Goal: Task Accomplishment & Management: Manage account settings

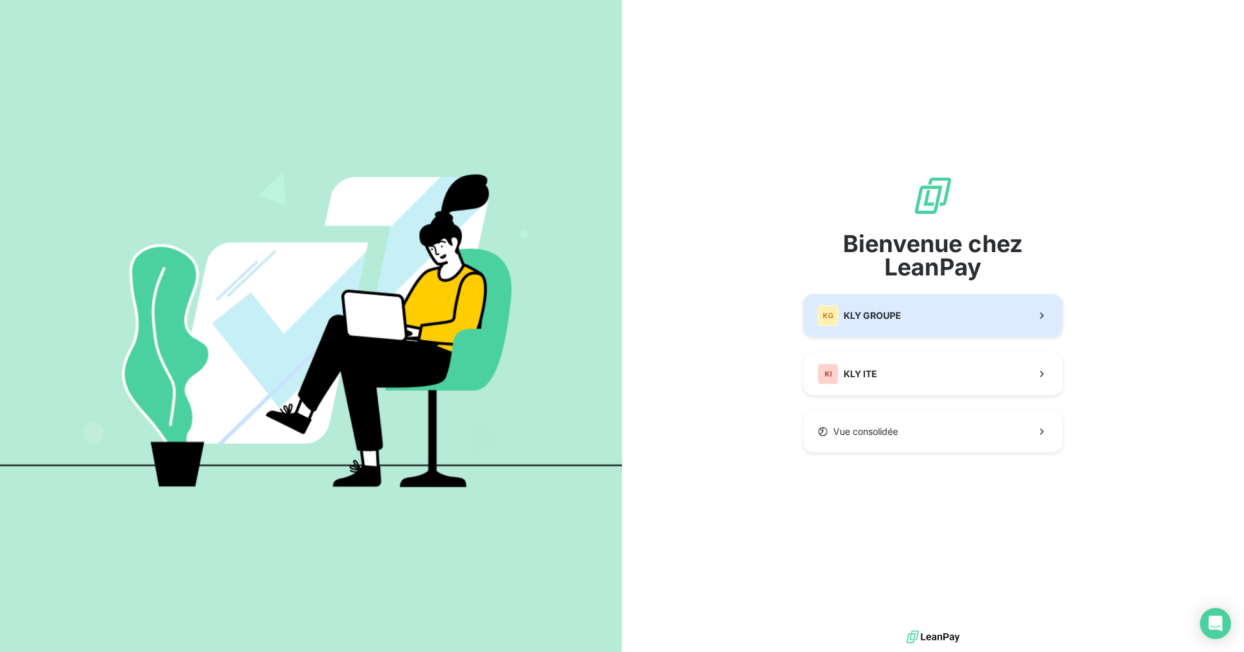
click at [932, 315] on button "KG KLY GROUPE" at bounding box center [933, 315] width 259 height 43
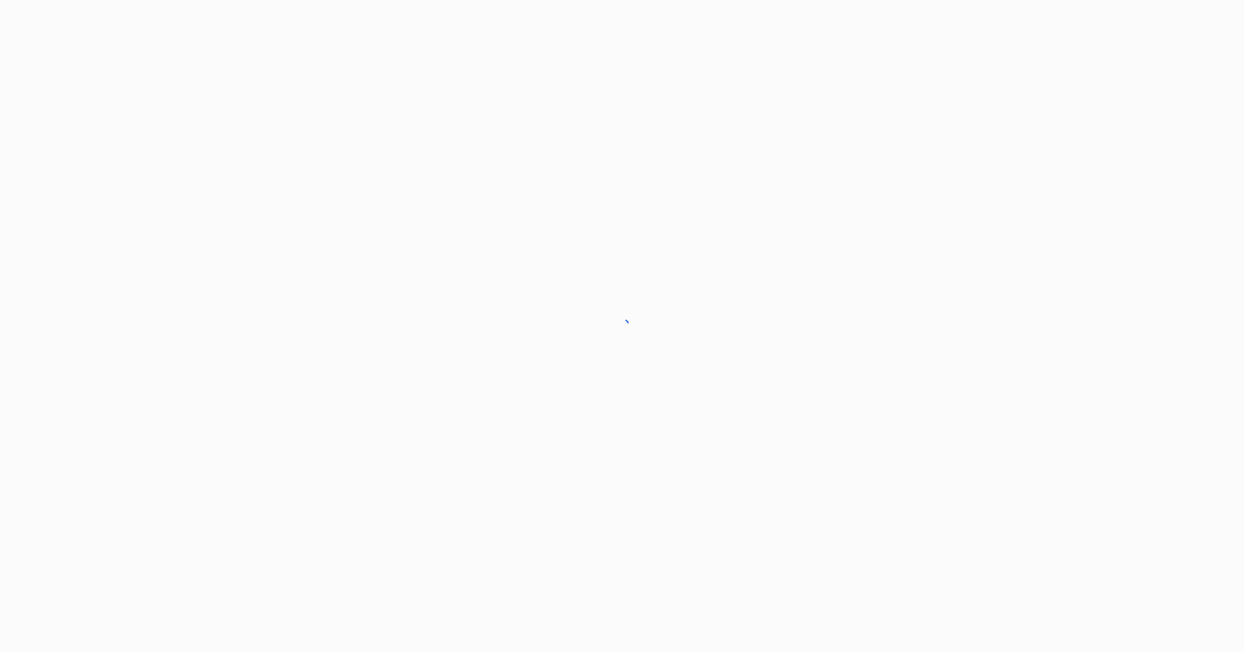
click at [901, 320] on div at bounding box center [622, 326] width 1244 height 652
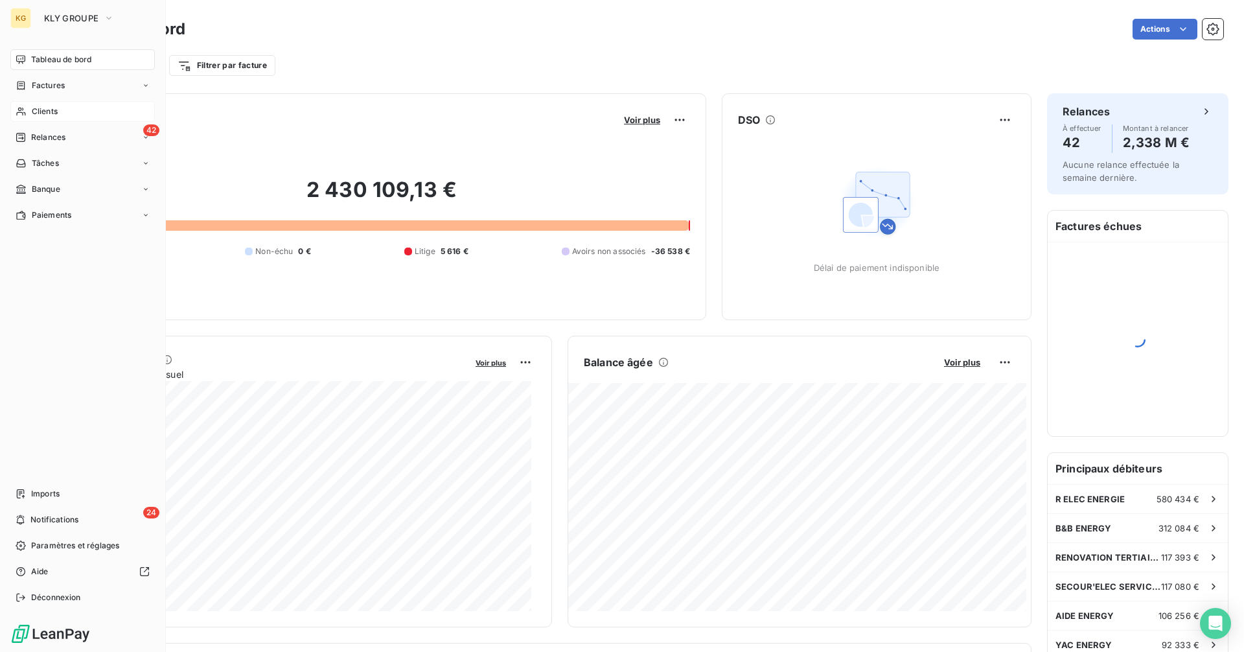
click at [50, 114] on span "Clients" at bounding box center [45, 112] width 26 height 12
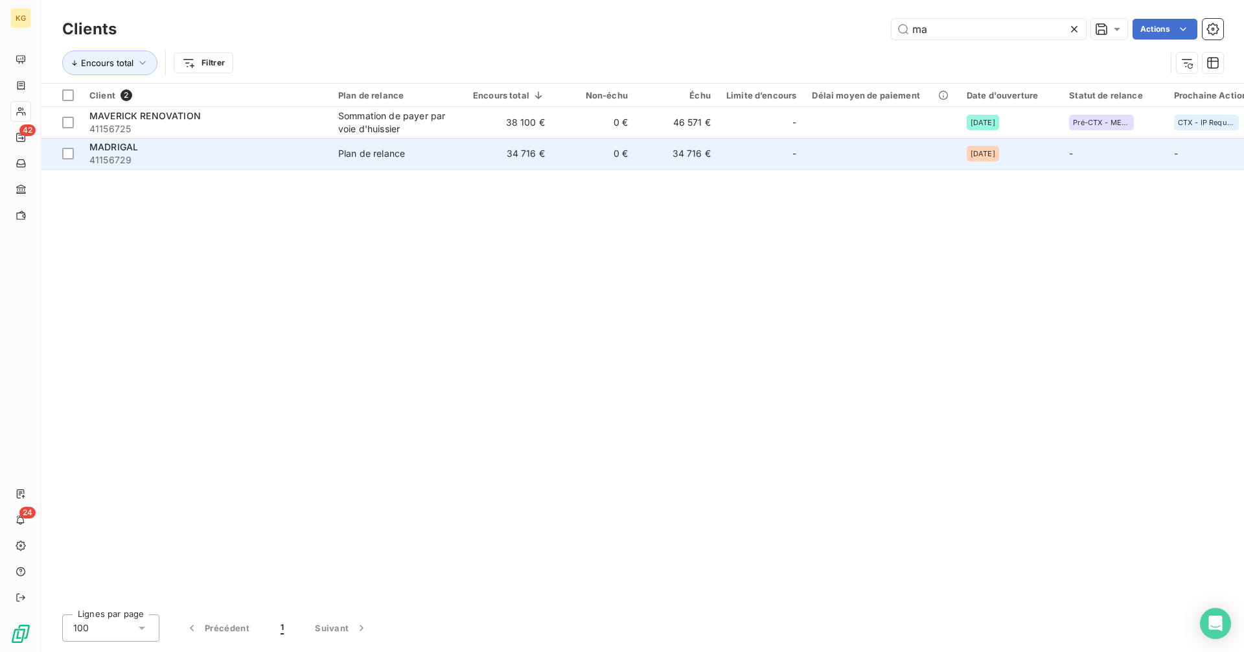
type input "ma"
click at [496, 149] on td "34 716 €" at bounding box center [508, 153] width 87 height 31
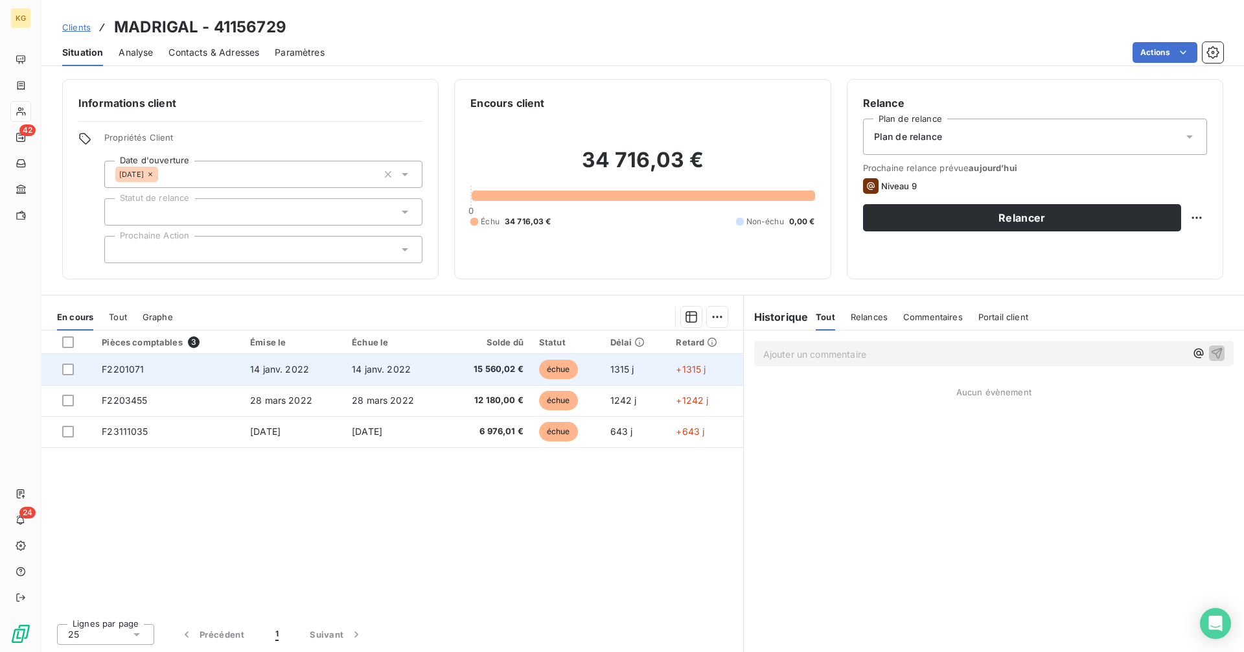
click at [364, 377] on td "14 janv. 2022" at bounding box center [395, 369] width 102 height 31
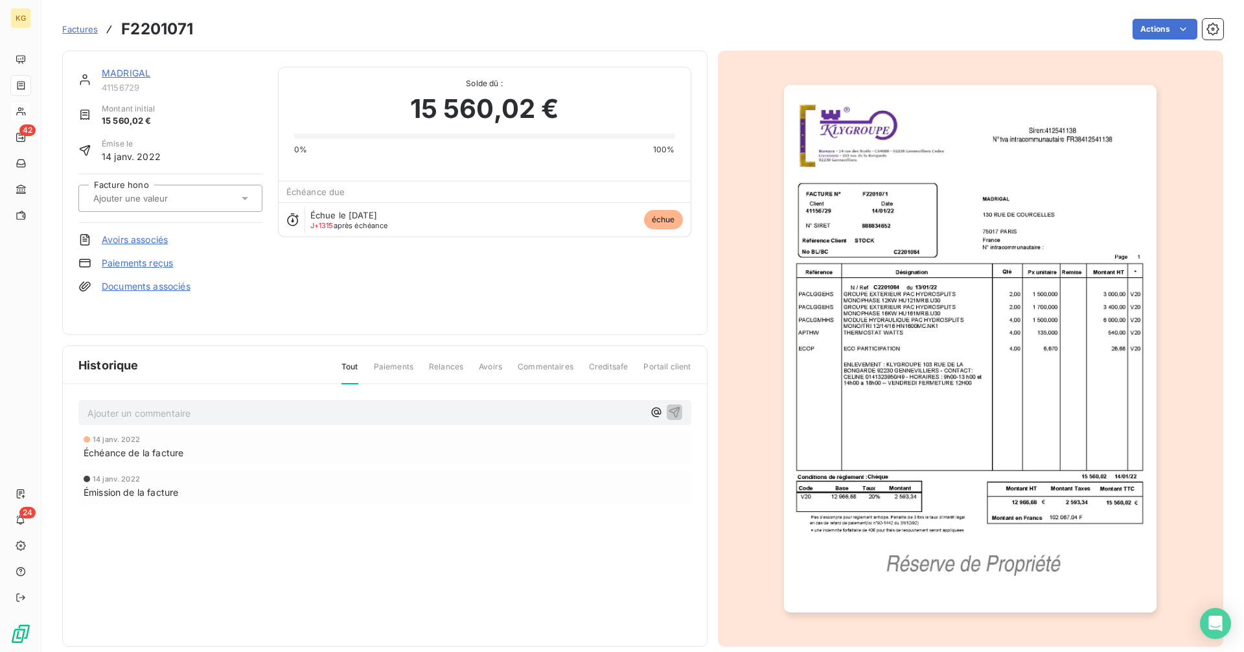
click at [150, 265] on link "Paiements reçus" at bounding box center [137, 263] width 71 height 13
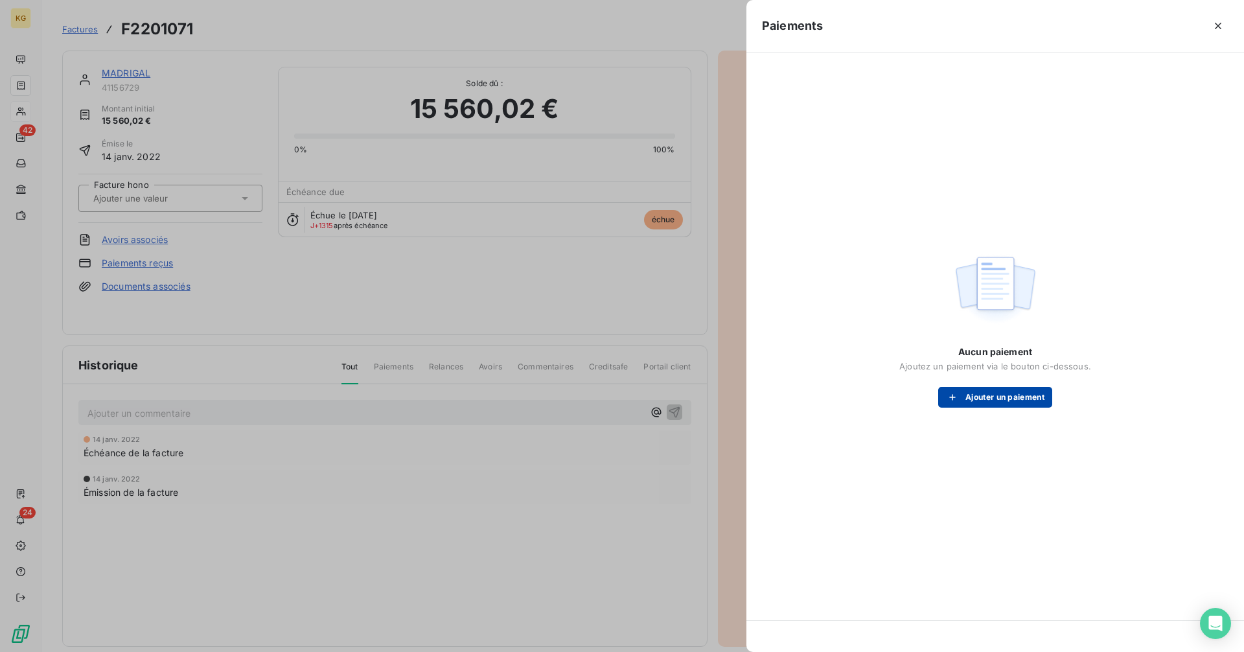
click at [974, 403] on button "Ajouter un paiement" at bounding box center [995, 397] width 114 height 21
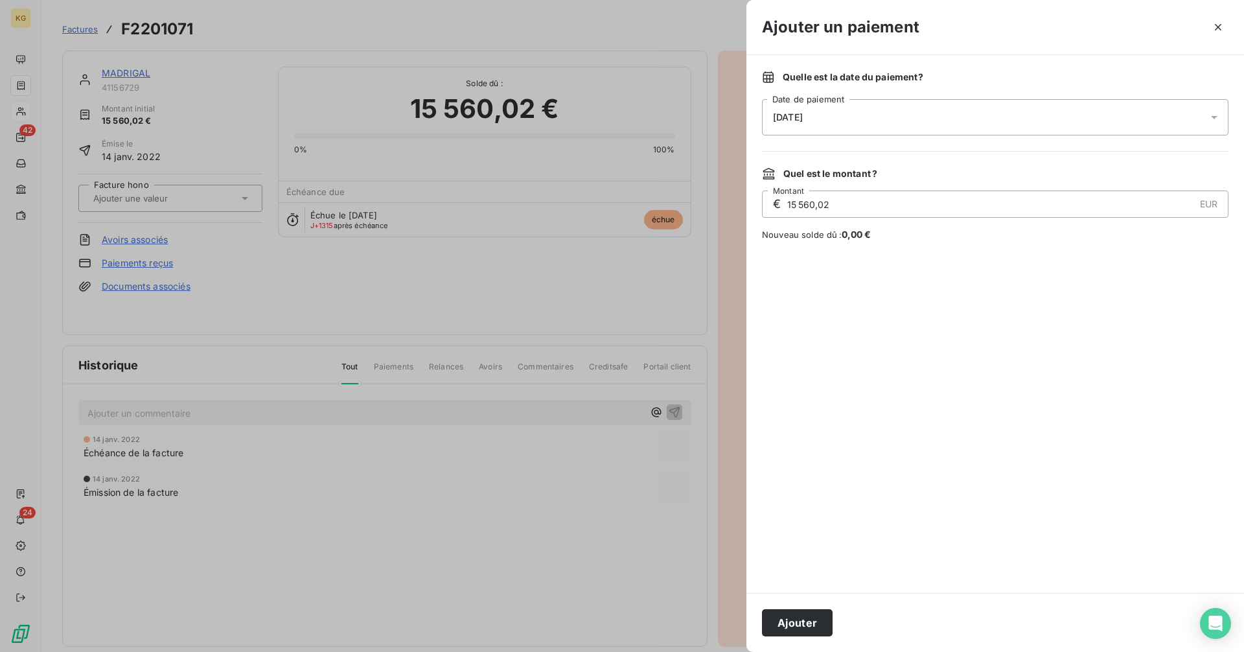
click at [860, 204] on input "15 560,02" at bounding box center [990, 204] width 408 height 26
type input "7 672,02"
click at [801, 623] on button "Ajouter" at bounding box center [797, 622] width 71 height 27
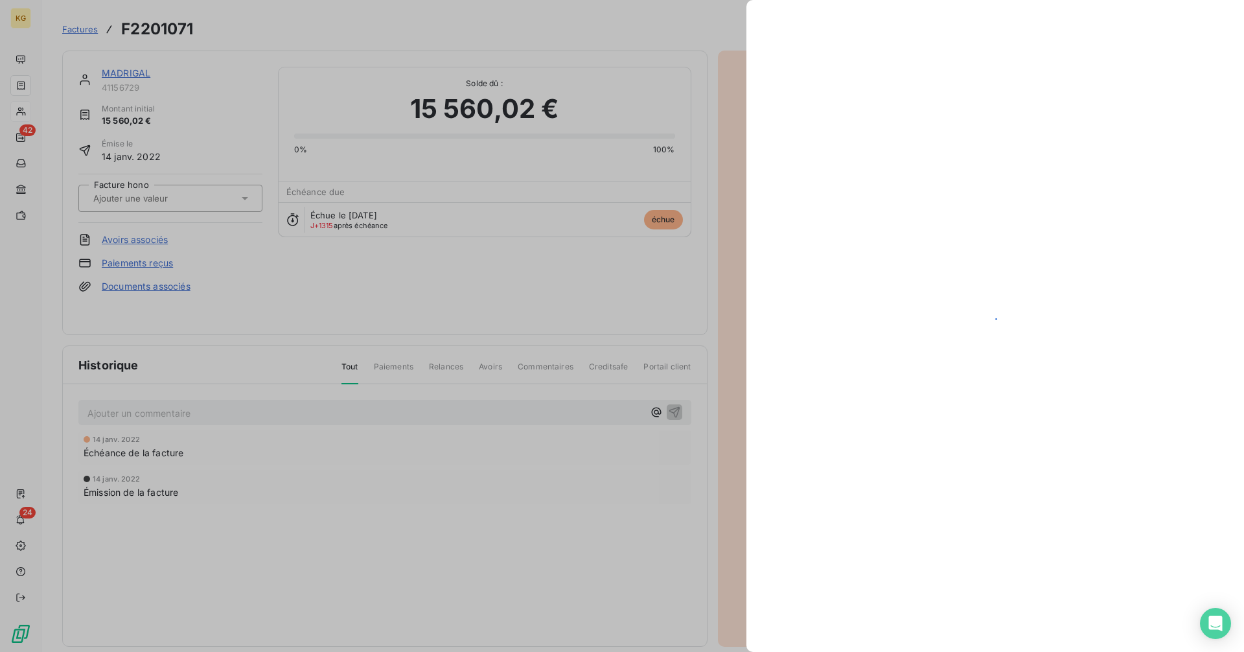
click at [801, 623] on div at bounding box center [996, 326] width 498 height 652
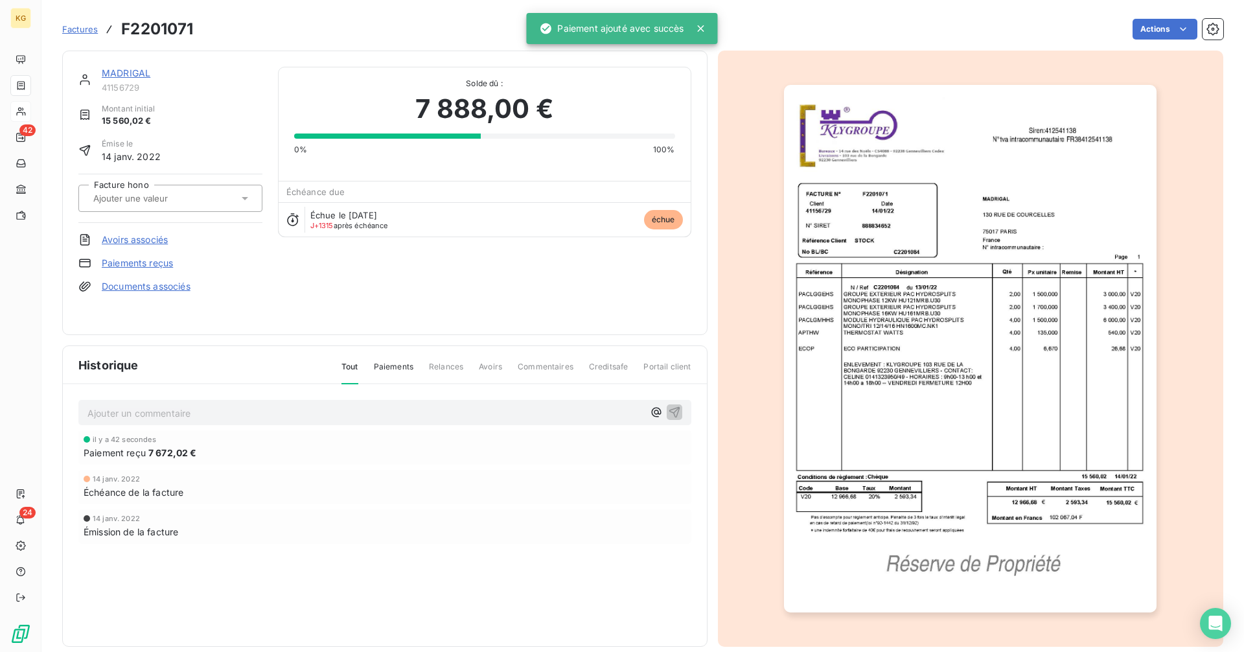
click at [122, 73] on link "MADRIGAL" at bounding box center [126, 72] width 49 height 11
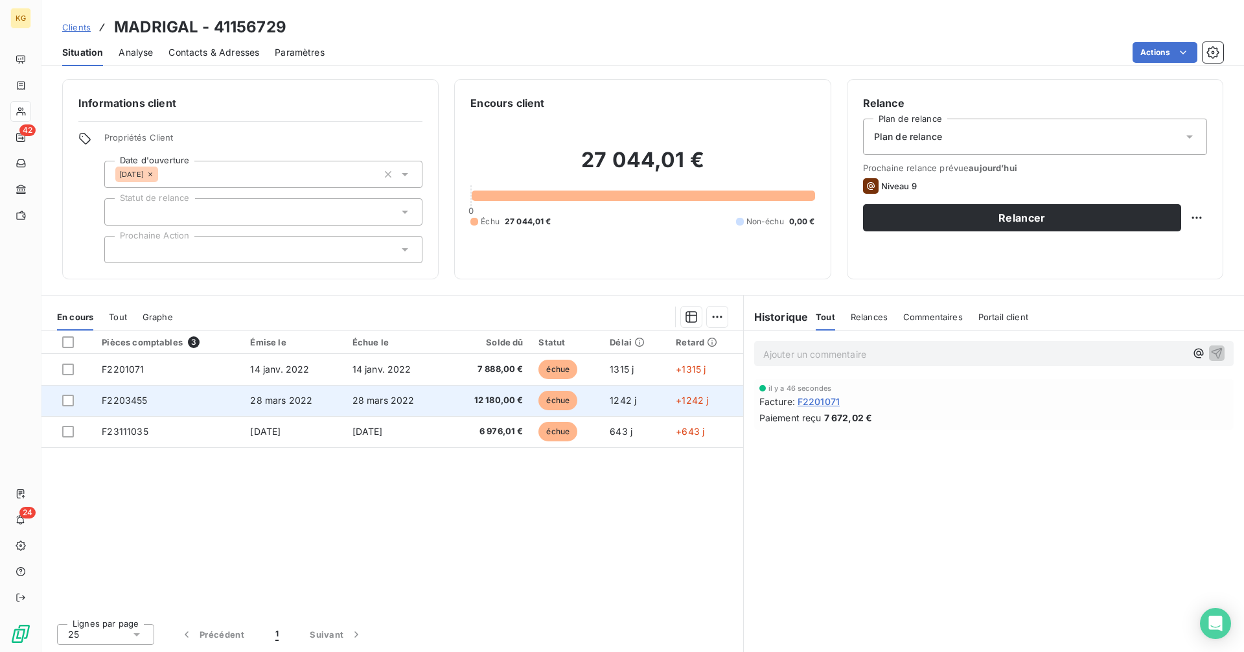
click at [502, 401] on span "12 180,00 €" at bounding box center [488, 400] width 69 height 13
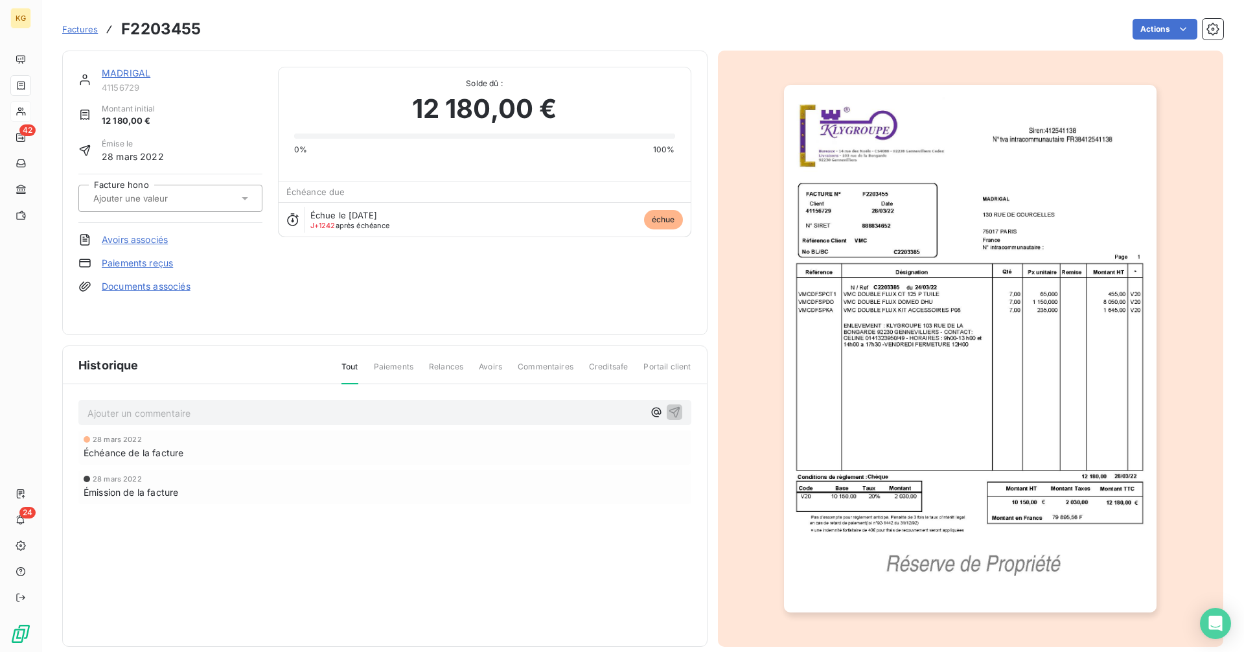
click at [160, 263] on link "Paiements reçus" at bounding box center [137, 263] width 71 height 13
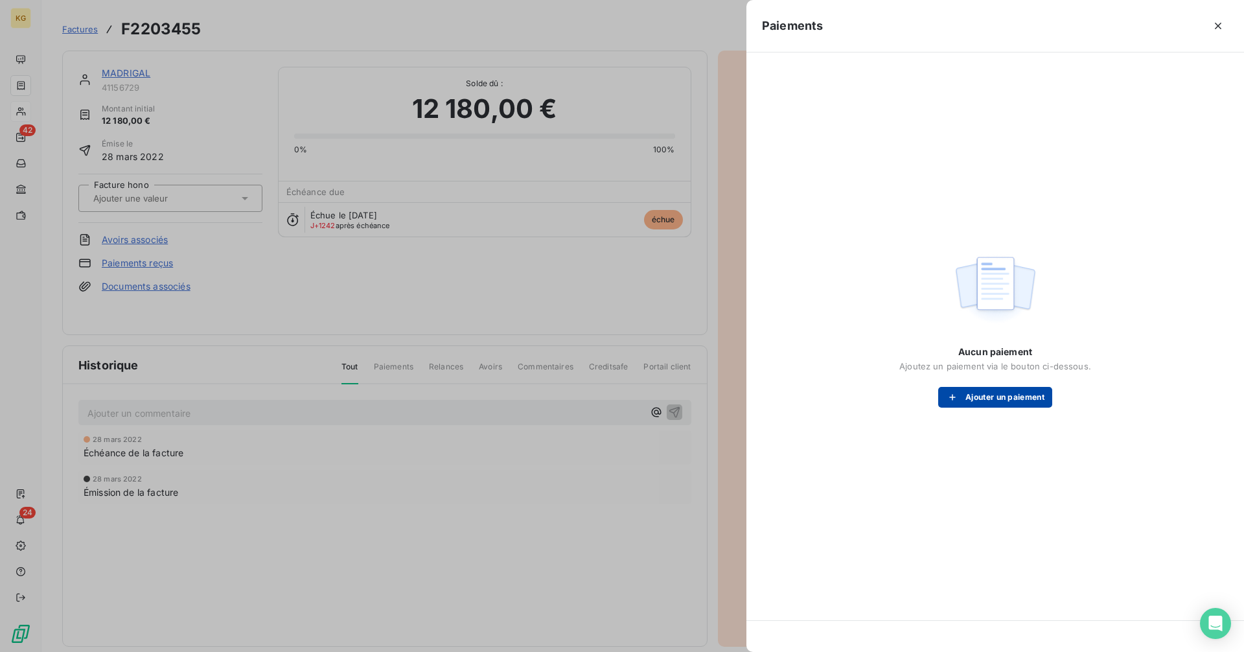
click at [981, 402] on button "Ajouter un paiement" at bounding box center [995, 397] width 114 height 21
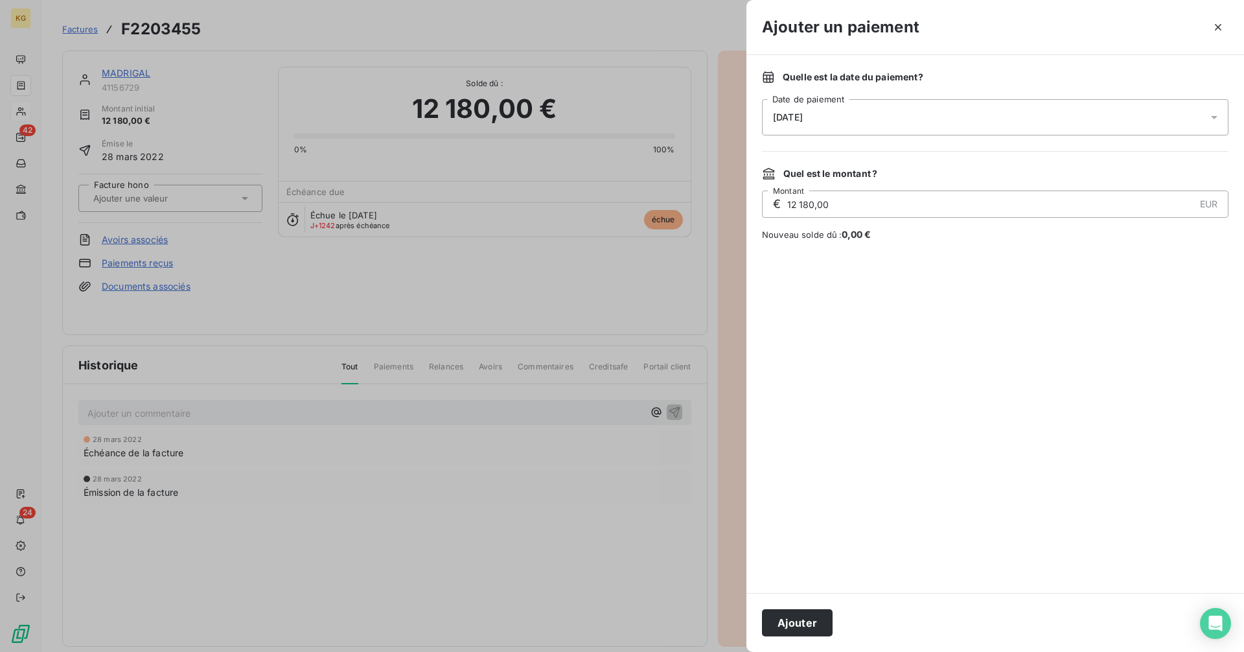
click at [809, 629] on button "Ajouter" at bounding box center [797, 622] width 71 height 27
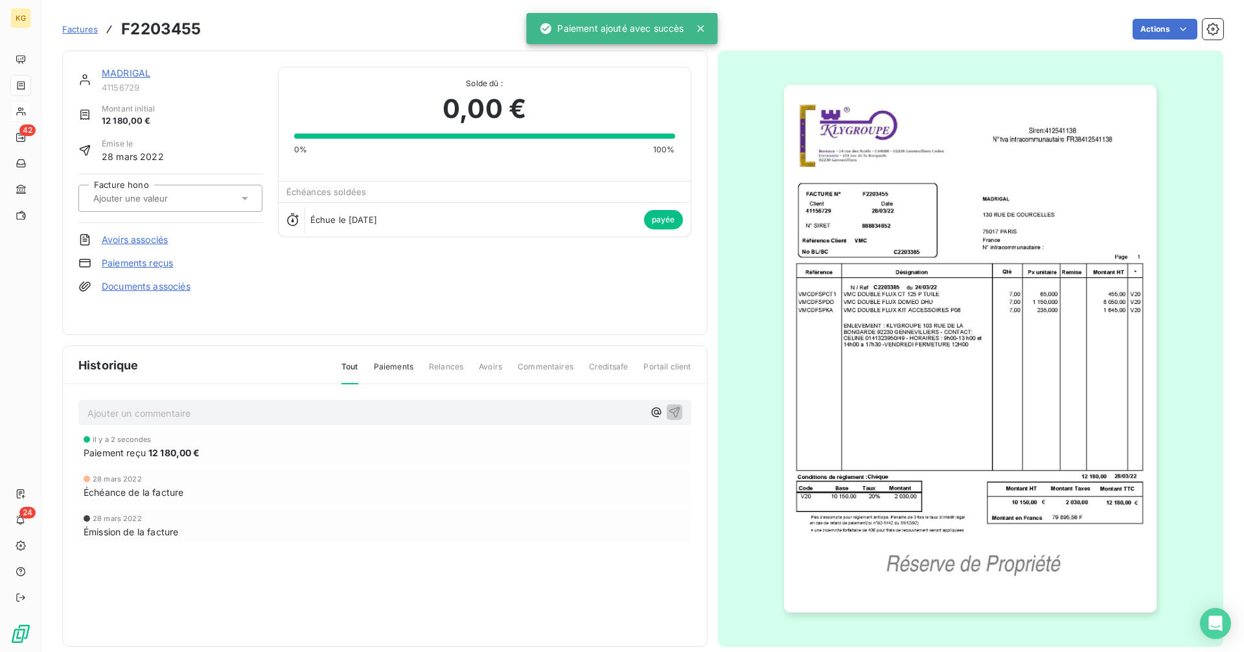
click at [132, 68] on link "MADRIGAL" at bounding box center [126, 72] width 49 height 11
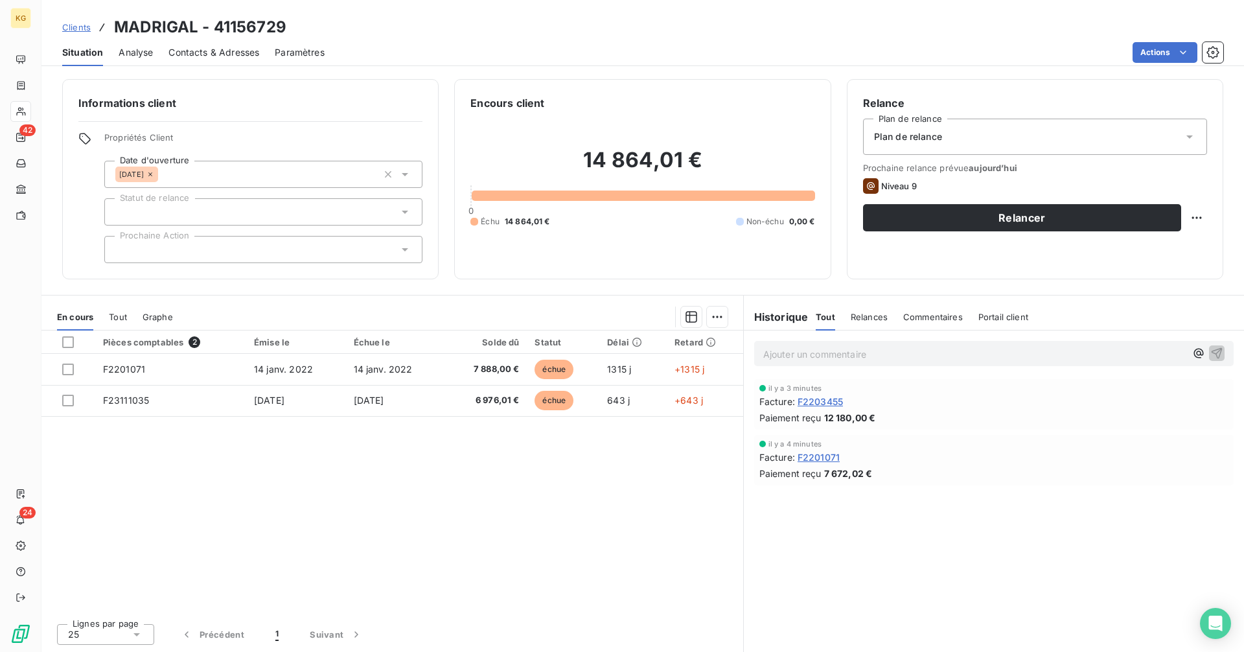
click at [791, 351] on p "Ajouter un commentaire ﻿" at bounding box center [974, 354] width 423 height 16
click at [824, 350] on p "Ajouter un commentaire ﻿" at bounding box center [974, 354] width 423 height 16
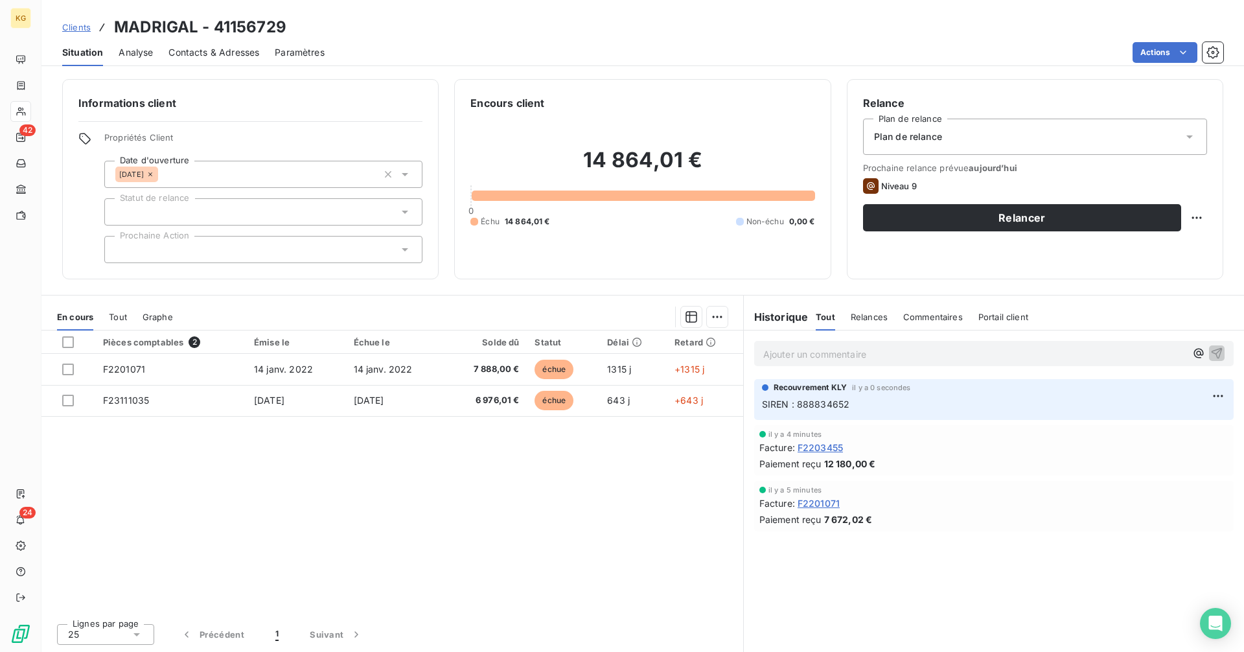
click at [970, 397] on p "SIREN : 888834652" at bounding box center [994, 404] width 464 height 15
click at [857, 349] on p "Ajouter un commentaire ﻿" at bounding box center [974, 354] width 423 height 16
click at [215, 47] on span "Contacts & Adresses" at bounding box center [214, 52] width 91 height 13
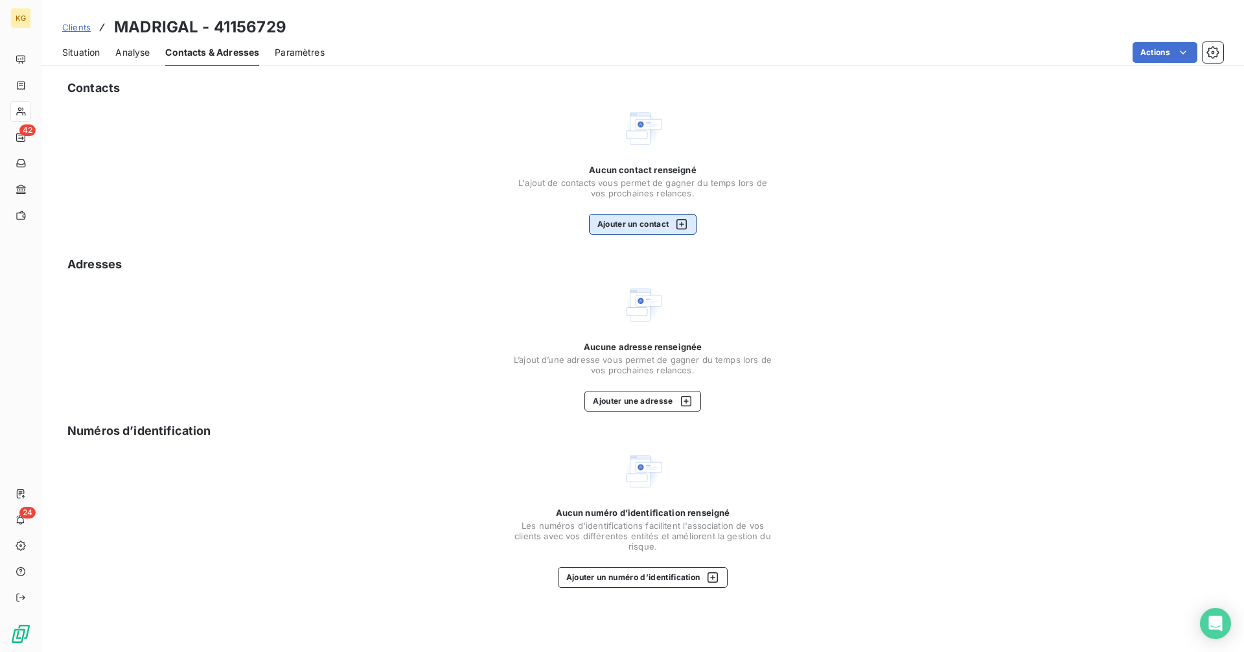
click at [668, 215] on button "Ajouter un contact" at bounding box center [643, 224] width 108 height 21
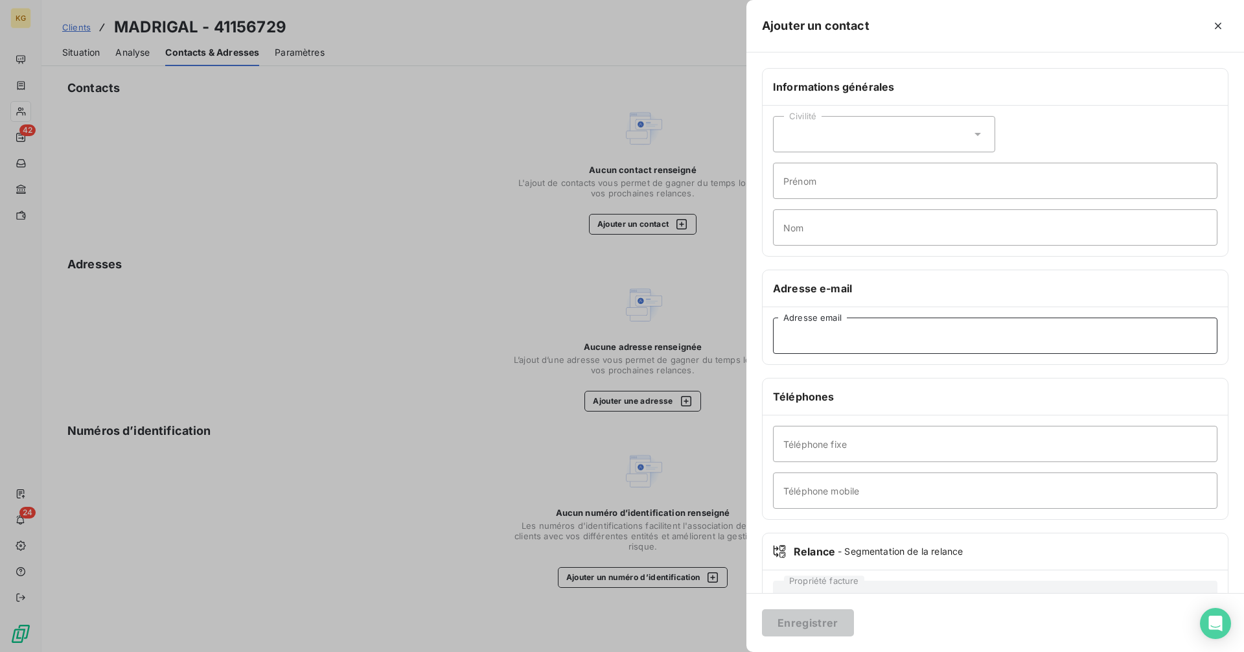
click at [889, 347] on input "Adresse email" at bounding box center [995, 336] width 445 height 36
paste input "[EMAIL_ADDRESS][DOMAIN_NAME]"
type input "[EMAIL_ADDRESS][DOMAIN_NAME]"
click at [833, 625] on button "Enregistrer" at bounding box center [808, 622] width 92 height 27
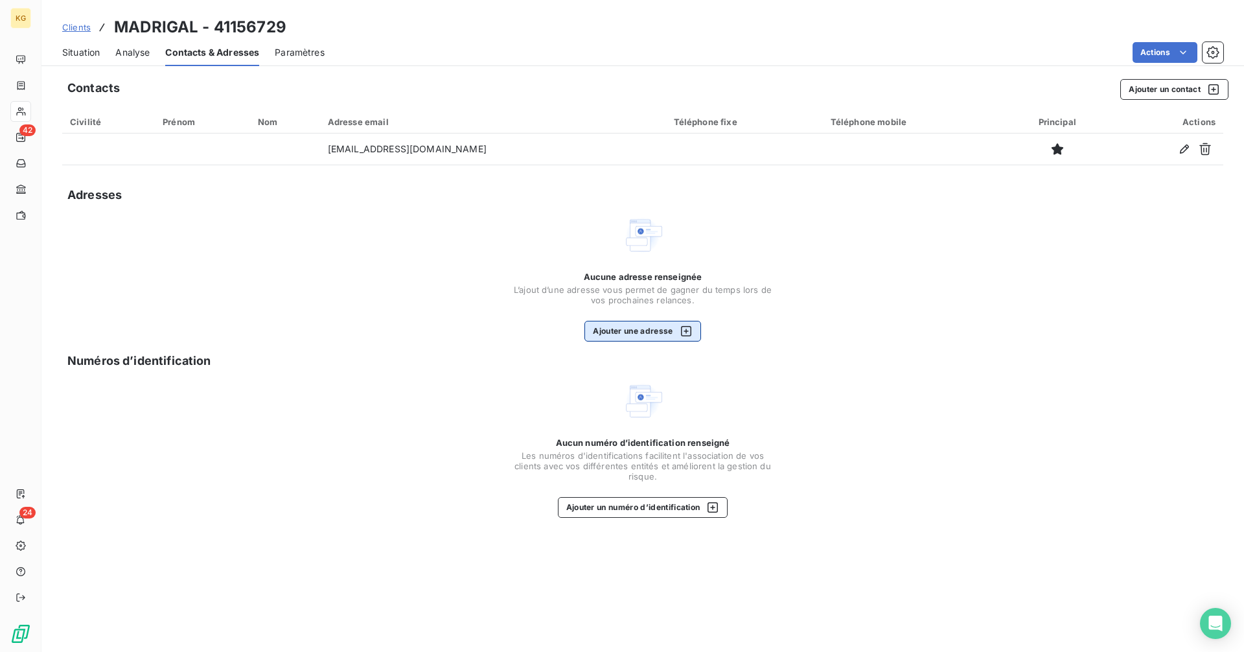
click at [647, 338] on button "Ajouter une adresse" at bounding box center [643, 331] width 116 height 21
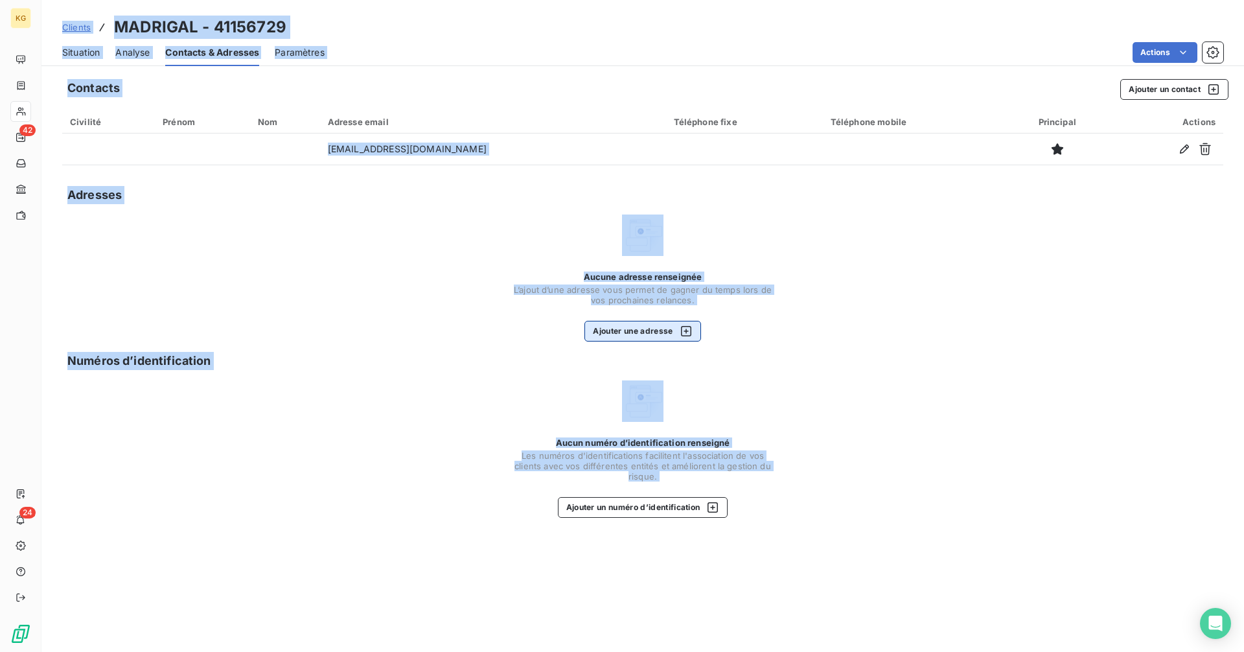
click at [647, 336] on button "Ajouter une adresse" at bounding box center [643, 331] width 116 height 21
click at [668, 322] on button "Ajouter une adresse" at bounding box center [643, 331] width 116 height 21
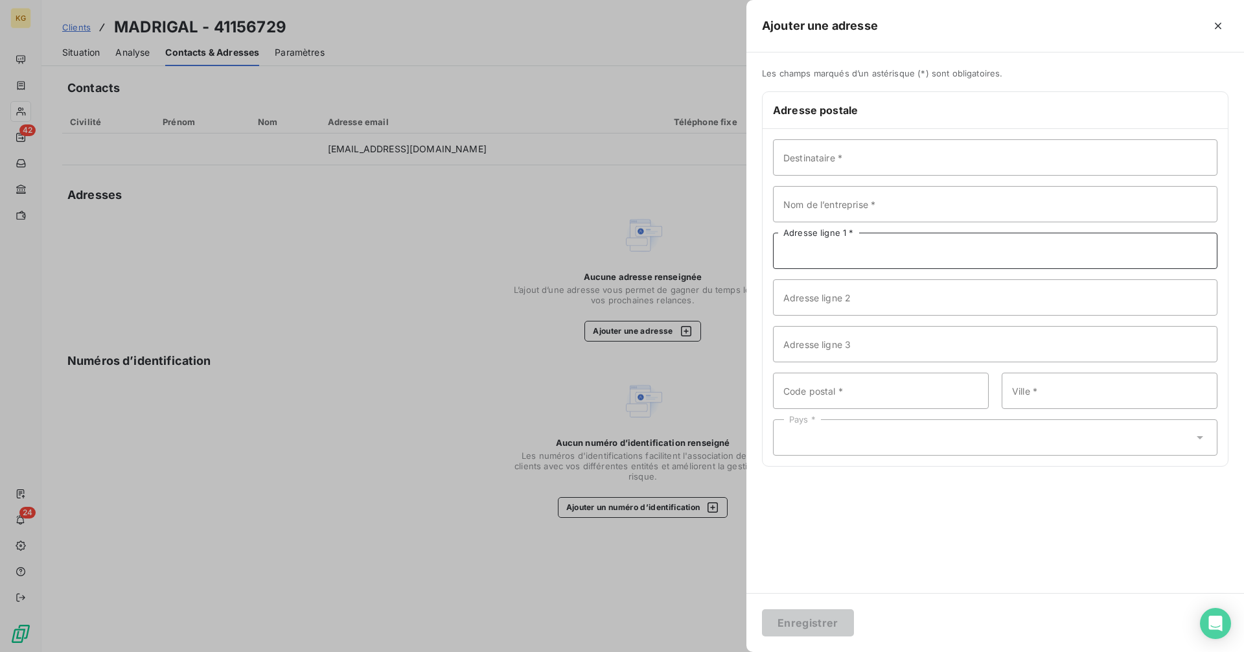
click at [825, 253] on input "Adresse ligne 1 *" at bounding box center [995, 251] width 445 height 36
paste input "[STREET_ADDRESS]"
click at [863, 253] on input "[STREET_ADDRESS]" at bounding box center [995, 251] width 445 height 36
type input "[STREET_ADDRESS]"
click at [831, 394] on input "Code postal *" at bounding box center [881, 391] width 216 height 36
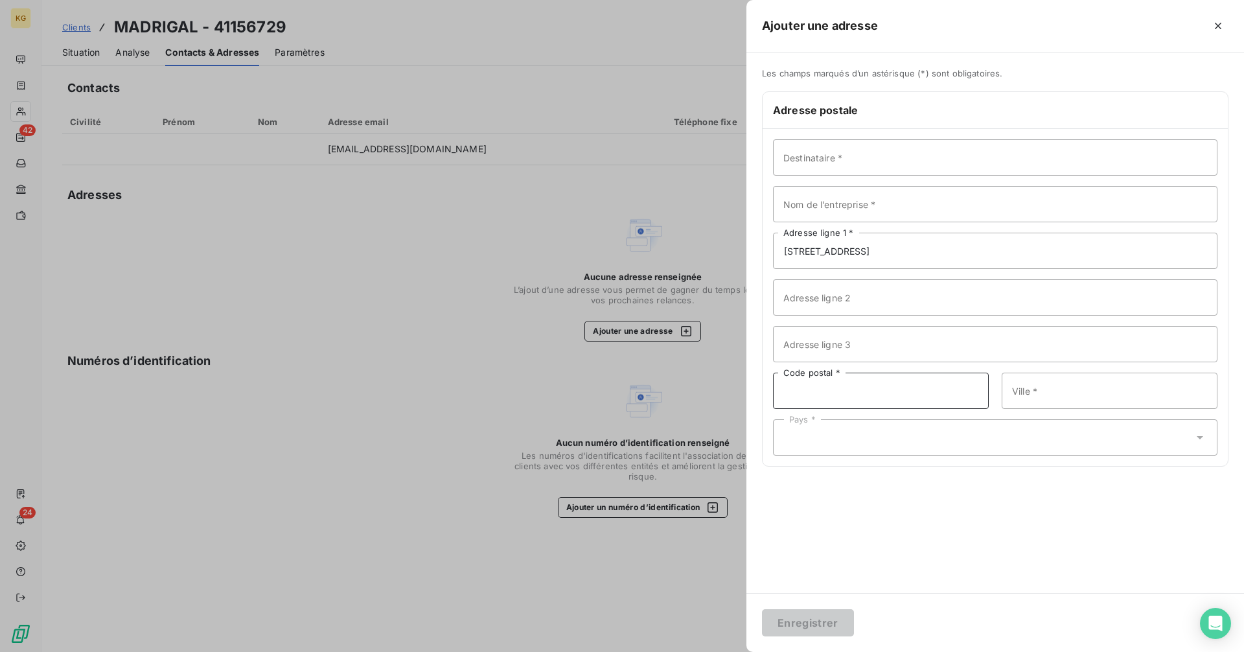
paste input "92300 LEVALLOIS-PERRET"
click at [815, 392] on input "92300 LEVALLOIS-PERRET" at bounding box center [881, 391] width 216 height 36
type input "92300"
click at [1065, 396] on input "Ville *" at bounding box center [1110, 391] width 216 height 36
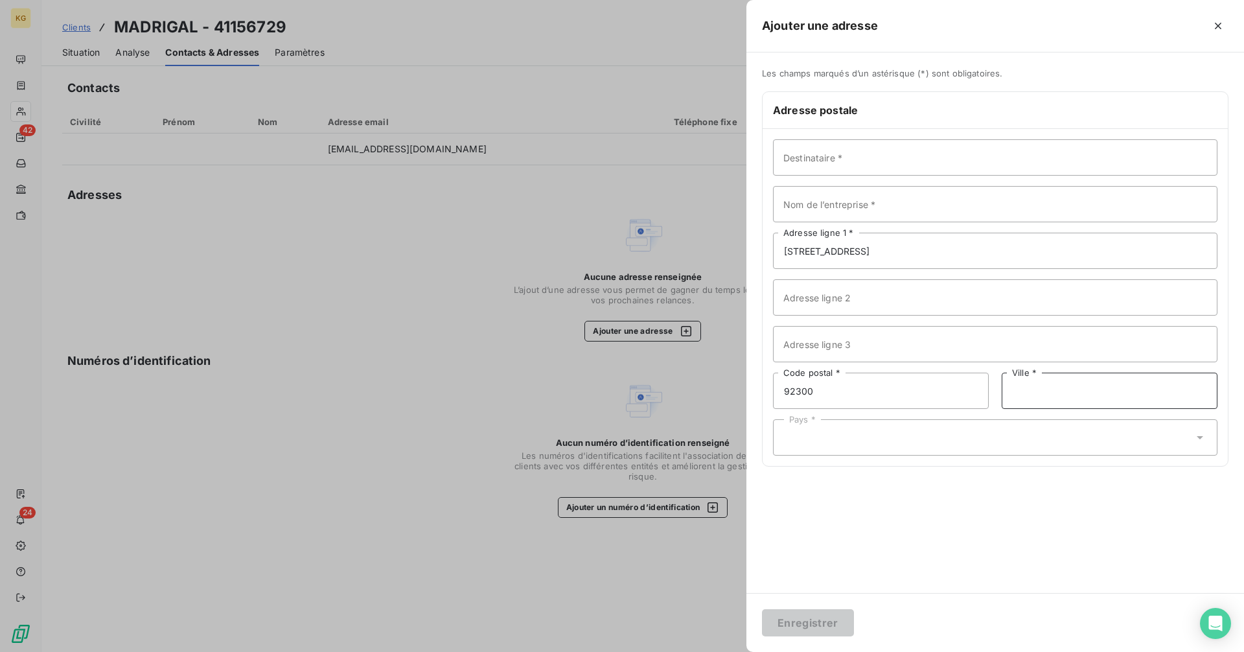
paste input "LEVALLOIS-PERRET"
type input "LEVALLOIS-PERRET"
click at [857, 439] on div "Pays *" at bounding box center [995, 437] width 445 height 36
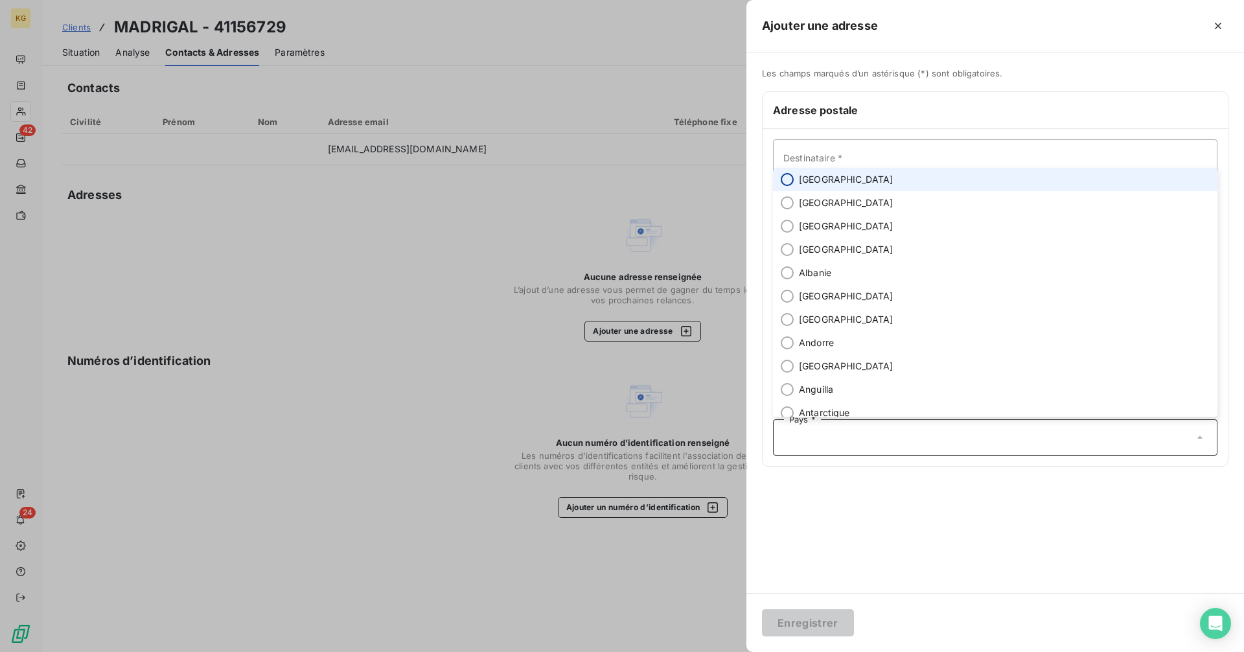
click at [792, 183] on input "radio" at bounding box center [787, 179] width 13 height 13
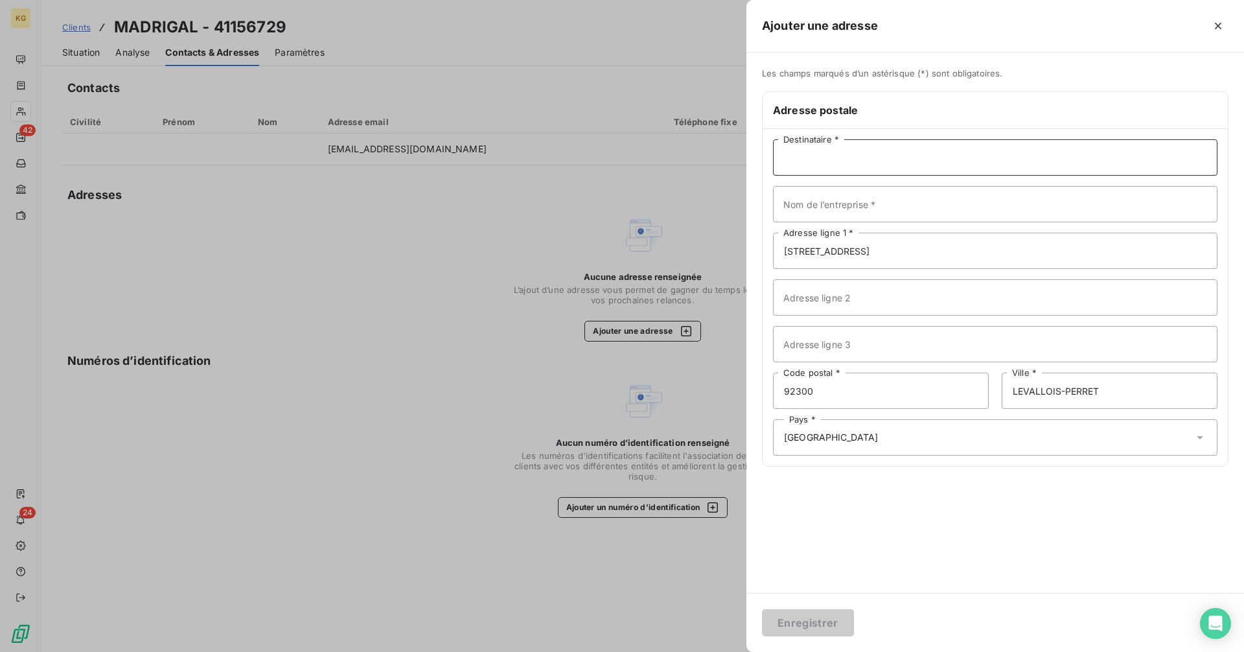
click at [798, 169] on input "Destinataire *" at bounding box center [995, 157] width 445 height 36
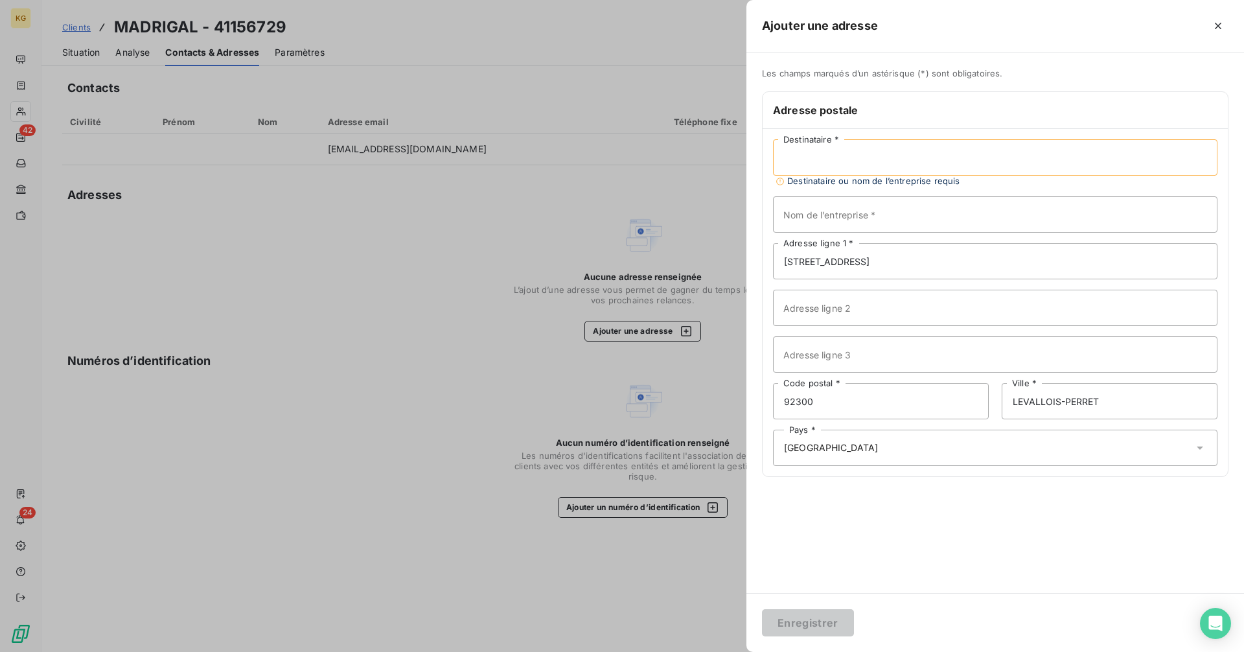
paste input "[PERSON_NAME]"
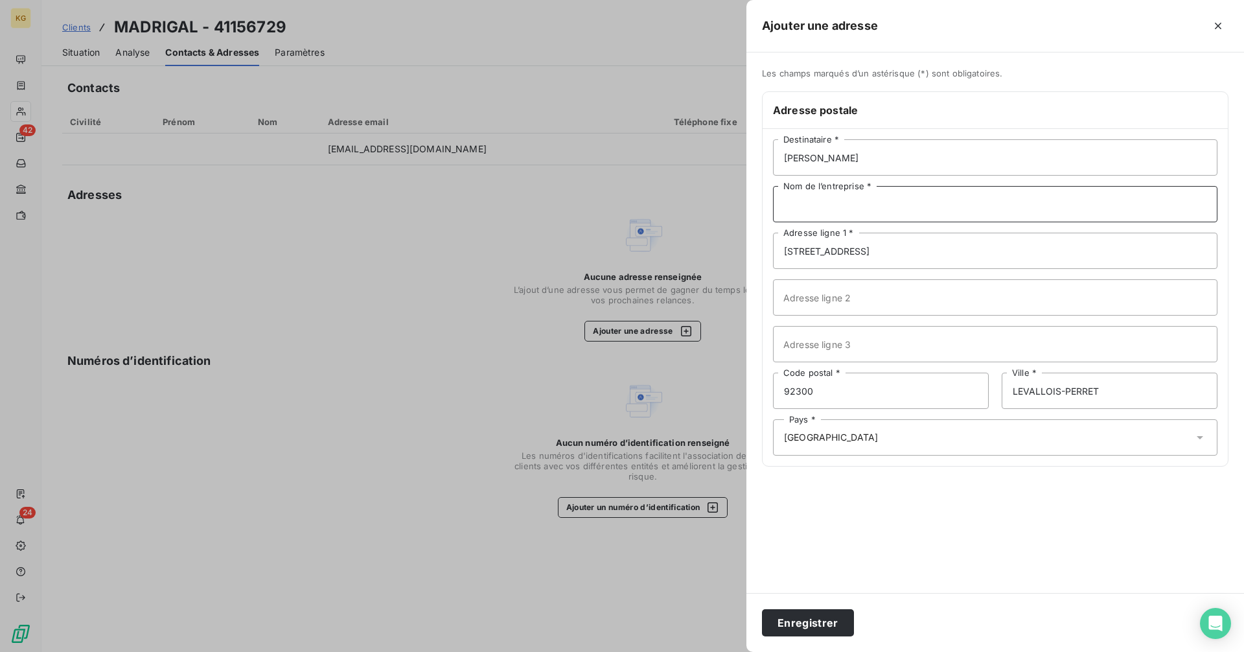
click at [1026, 199] on input "Nom de l’entreprise *" at bounding box center [995, 204] width 445 height 36
click at [804, 161] on input "[PERSON_NAME]" at bounding box center [995, 157] width 445 height 36
type input "[PERSON_NAME]"
click at [1067, 211] on input "Nom de l’entreprise *" at bounding box center [995, 204] width 445 height 36
paste input "MADRIGAL ENERGIES"
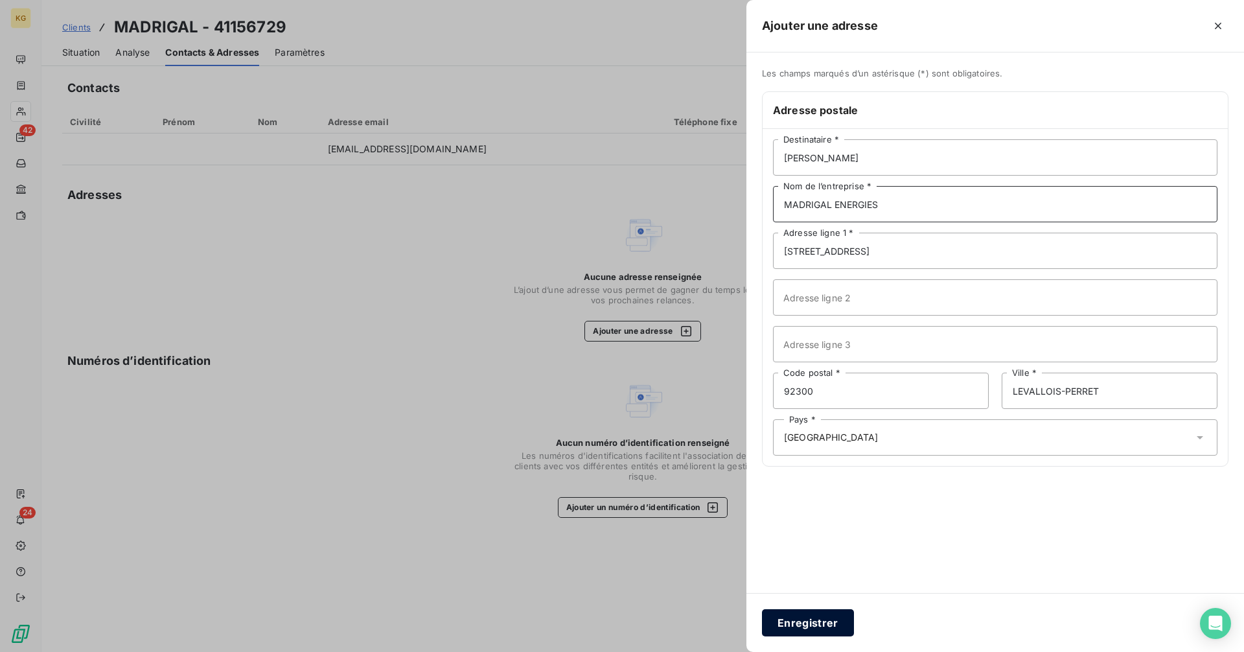
type input "MADRIGAL ENERGIES"
click at [822, 627] on button "Enregistrer" at bounding box center [808, 622] width 92 height 27
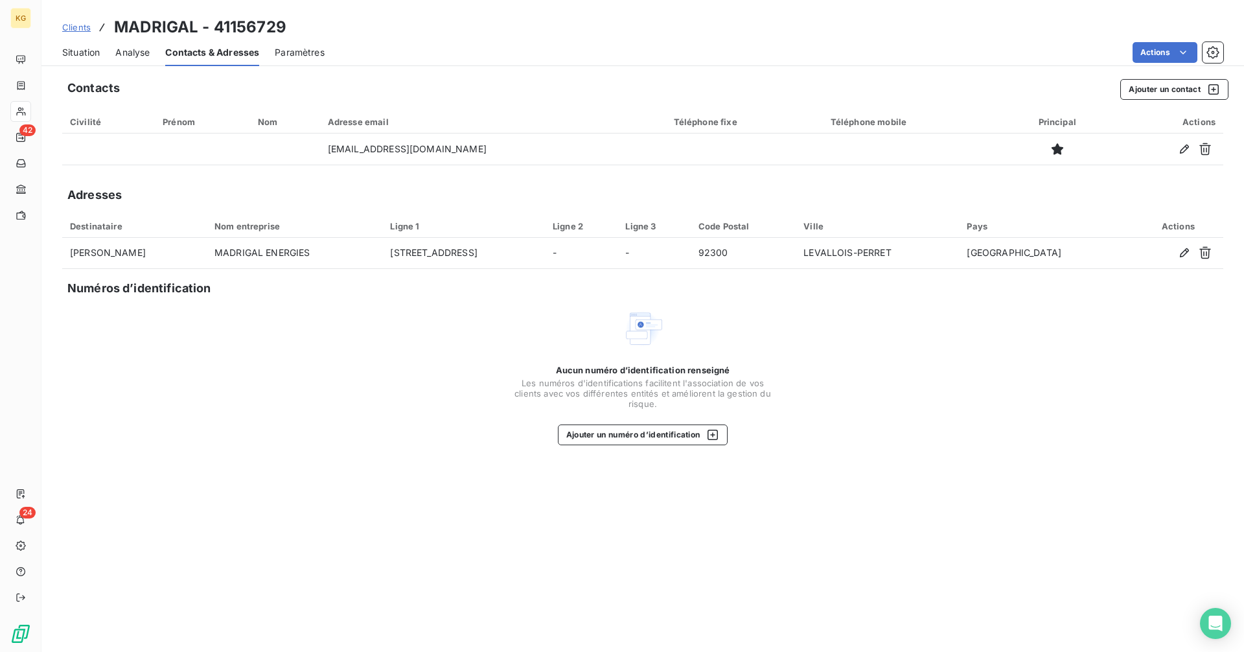
click at [79, 52] on span "Situation" at bounding box center [81, 52] width 38 height 13
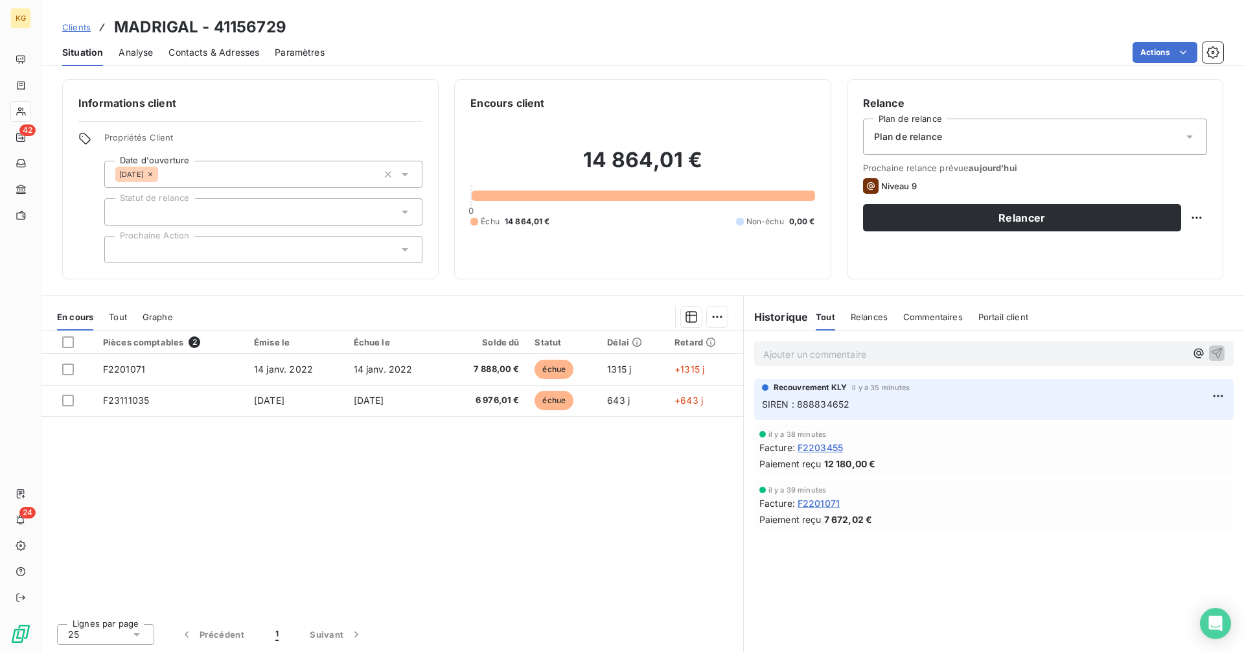
click at [218, 56] on span "Contacts & Adresses" at bounding box center [214, 52] width 91 height 13
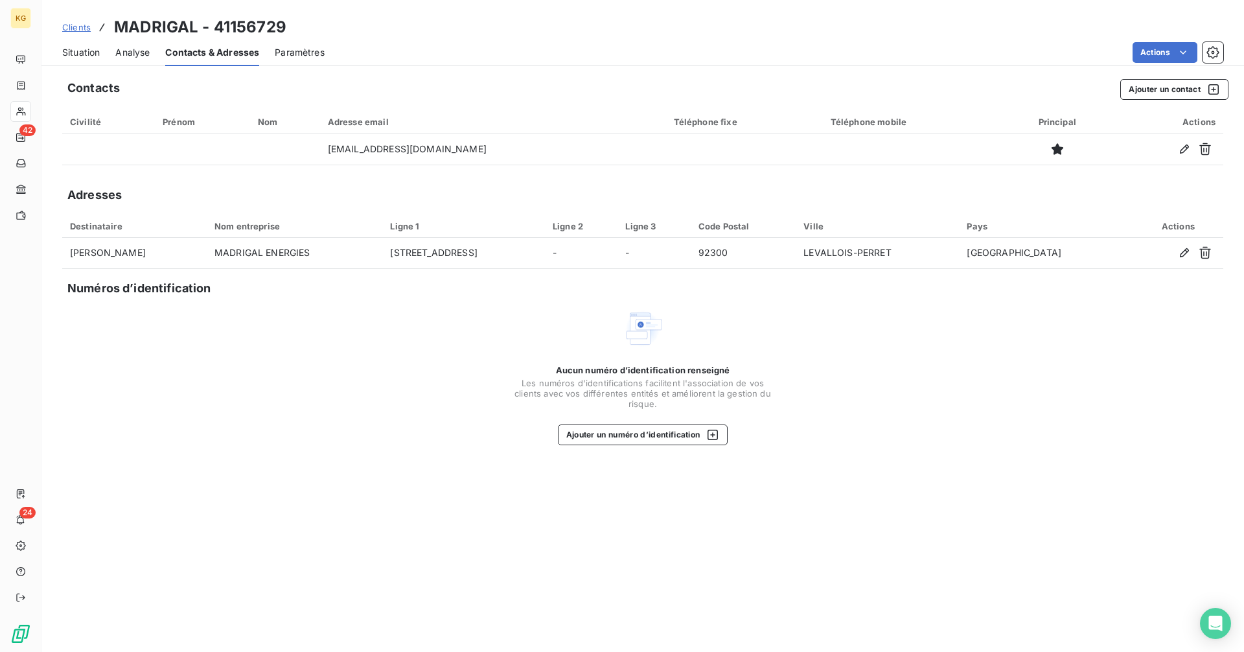
click at [87, 56] on span "Situation" at bounding box center [81, 52] width 38 height 13
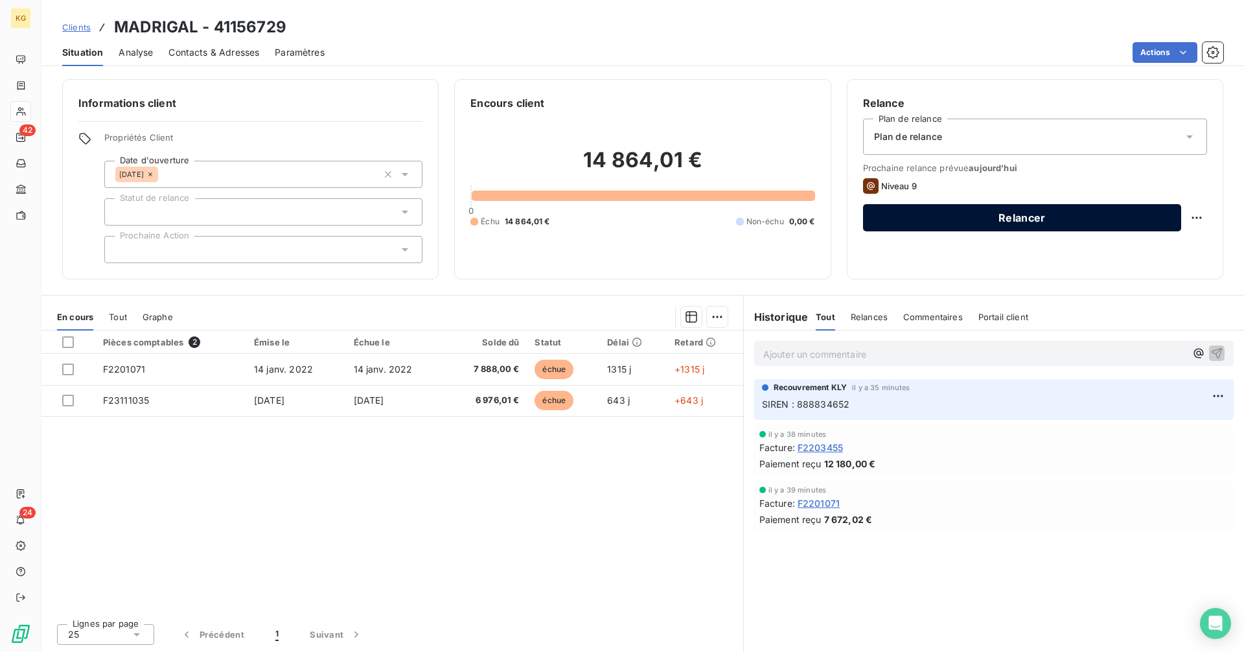
click at [1014, 223] on button "Relancer" at bounding box center [1022, 217] width 318 height 27
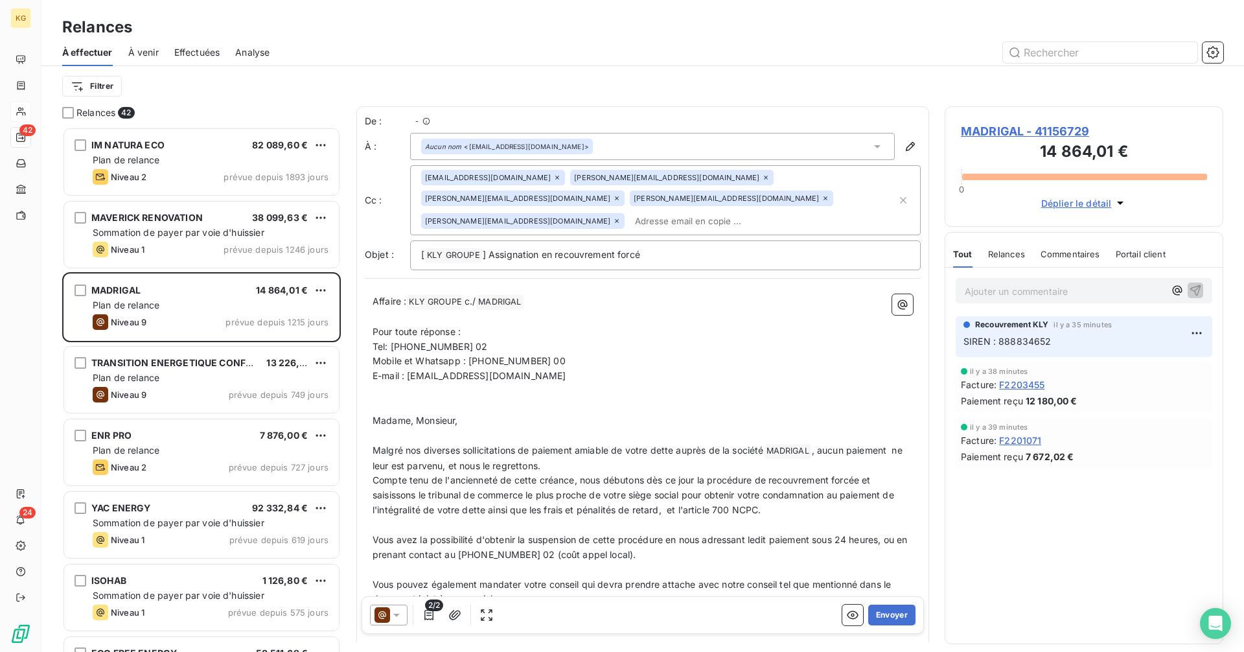
scroll to position [515, 269]
click at [380, 612] on icon at bounding box center [382, 615] width 8 height 8
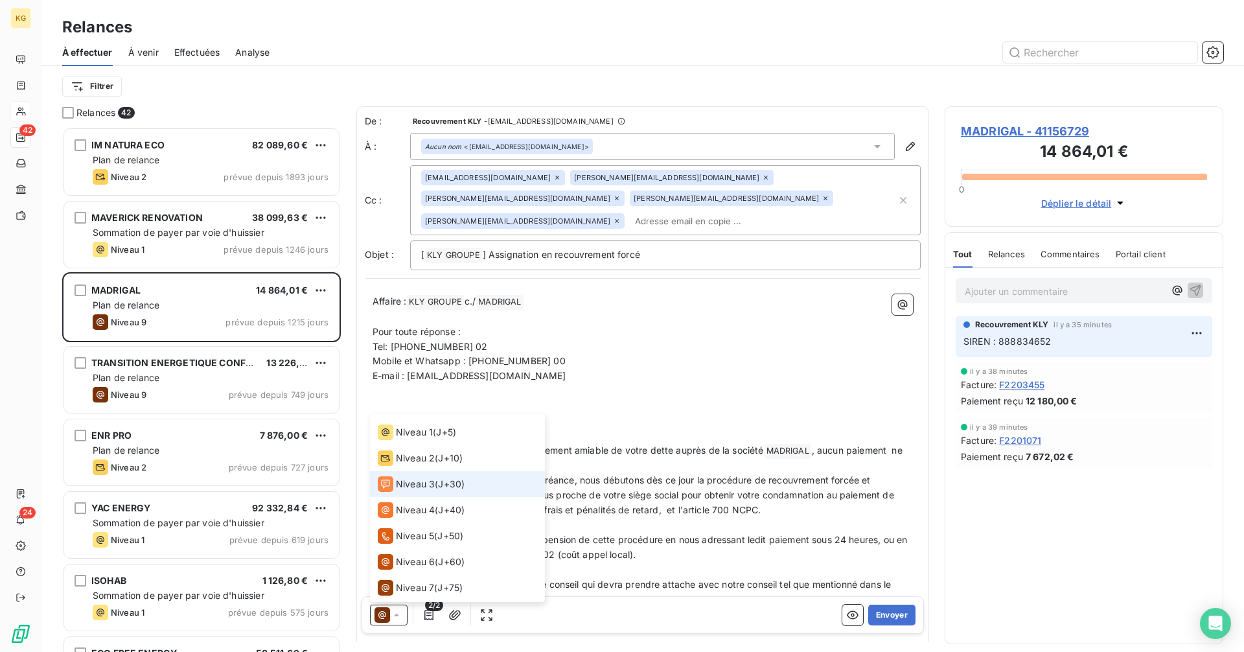
scroll to position [0, 0]
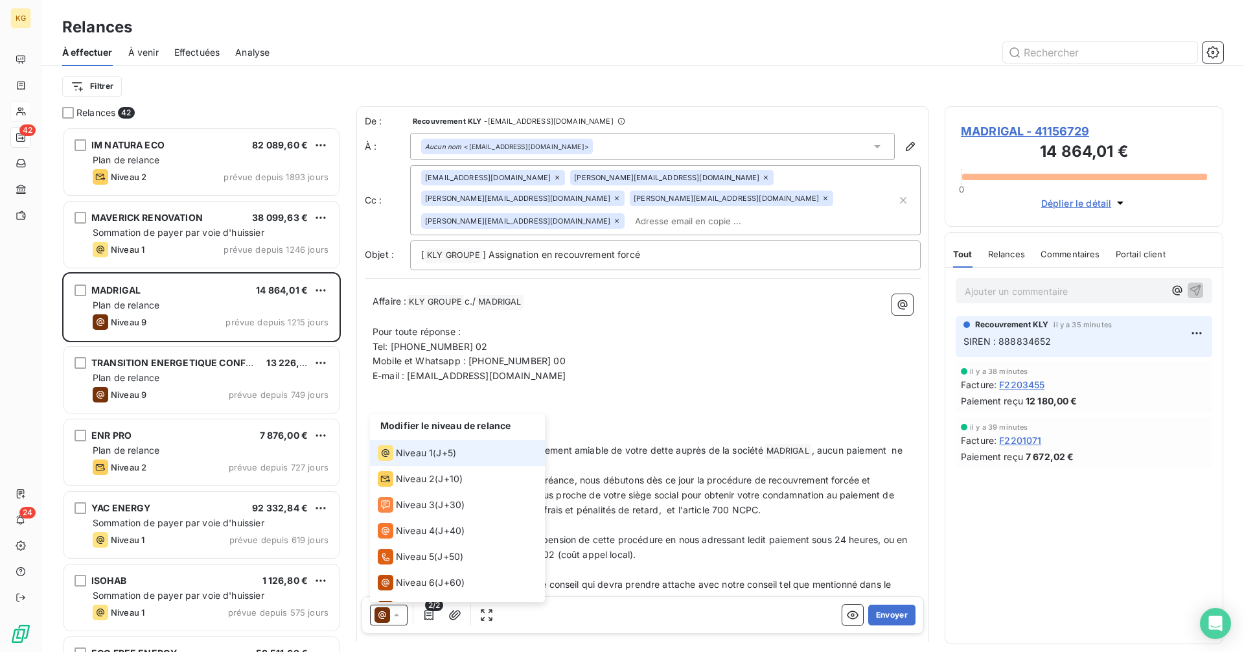
click at [420, 448] on span "Niveau 1" at bounding box center [414, 453] width 37 height 13
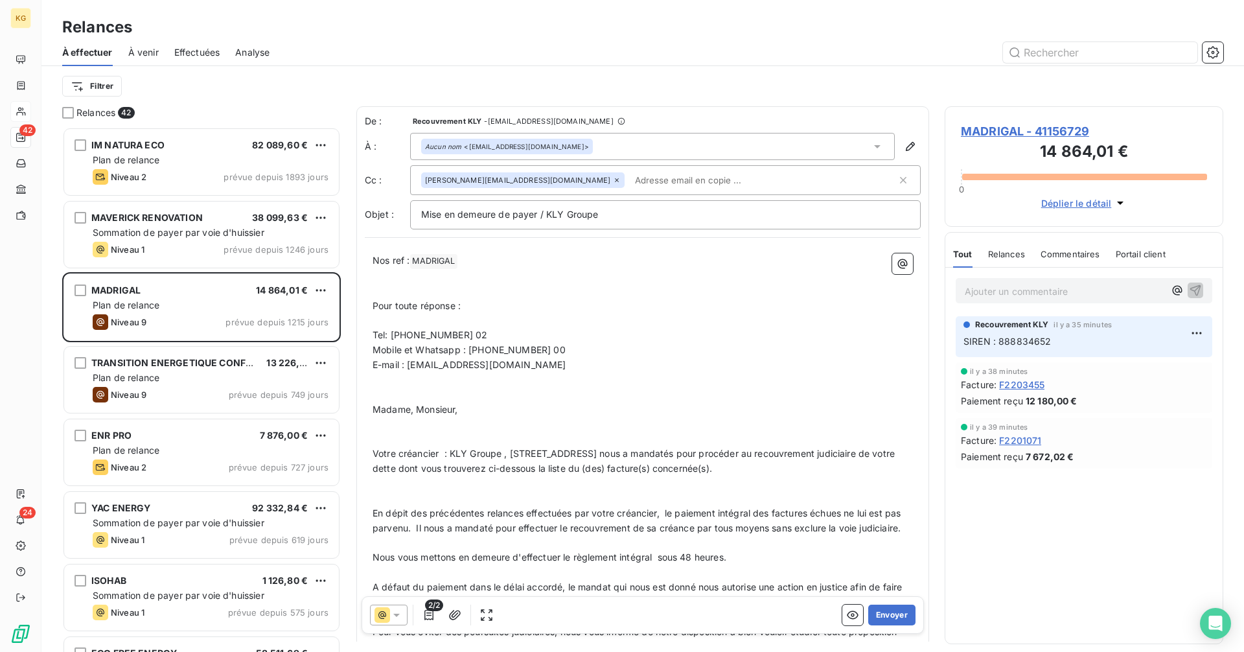
click at [613, 180] on icon at bounding box center [617, 180] width 8 height 8
click at [518, 180] on input "text" at bounding box center [665, 179] width 489 height 19
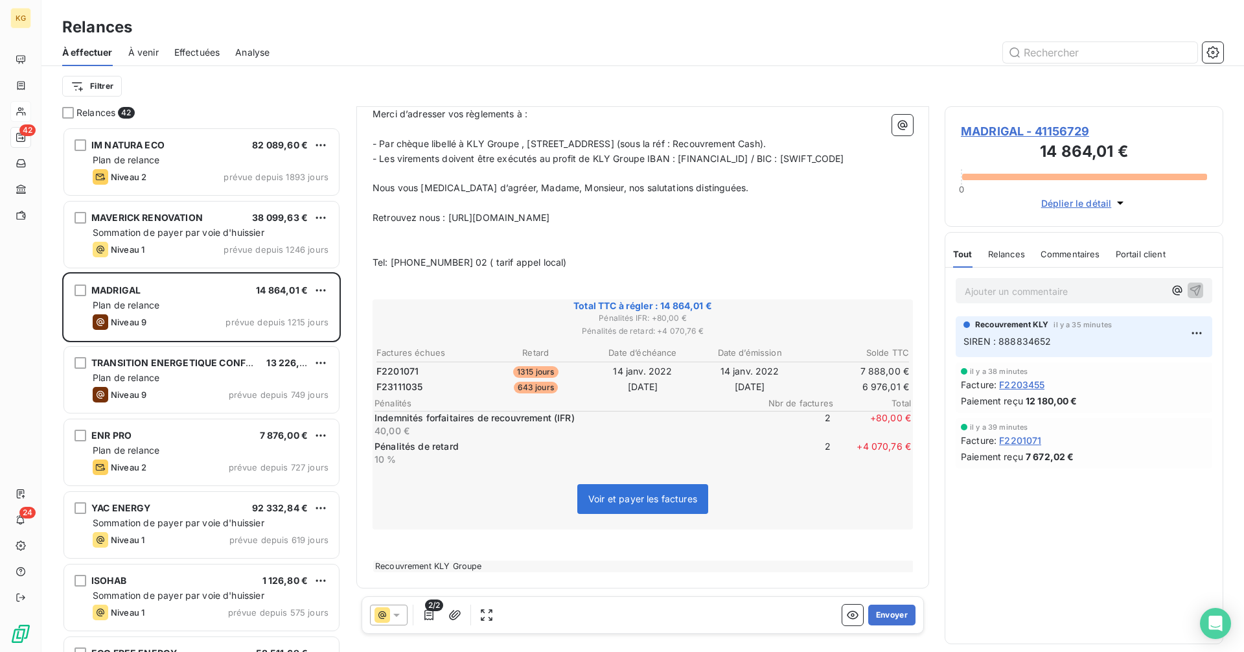
scroll to position [650, 0]
click at [874, 621] on button "Envoyer" at bounding box center [891, 615] width 47 height 21
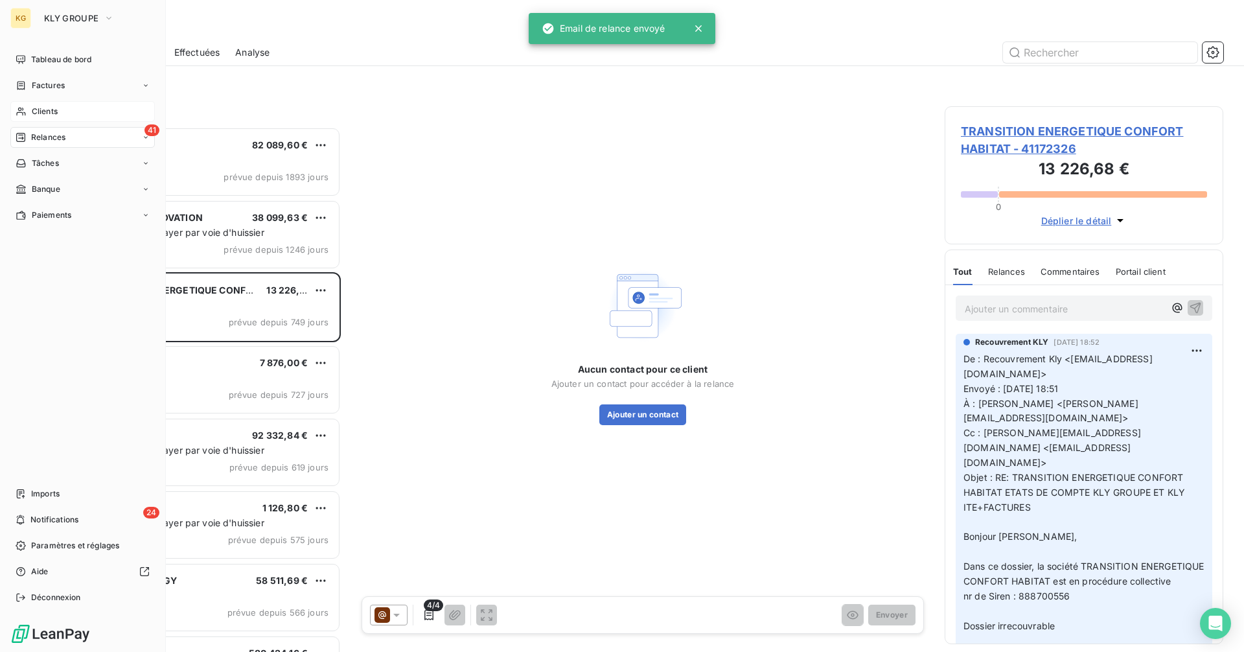
click at [42, 110] on span "Clients" at bounding box center [45, 112] width 26 height 12
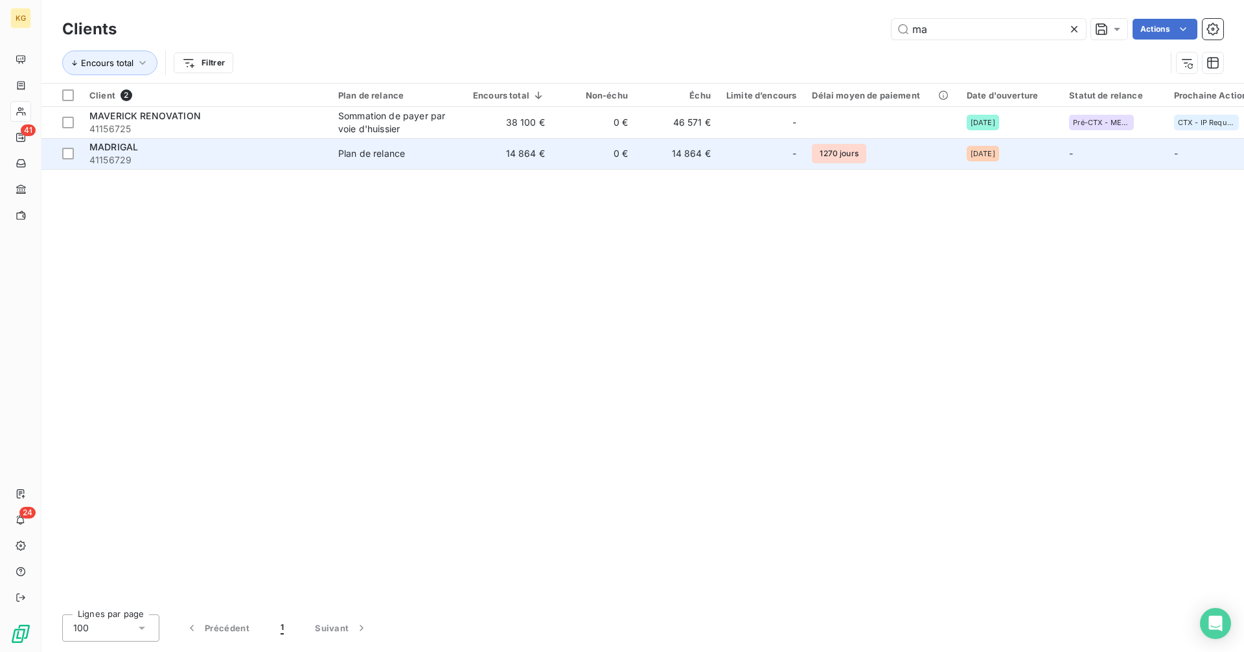
click at [533, 158] on td "14 864 €" at bounding box center [508, 153] width 87 height 31
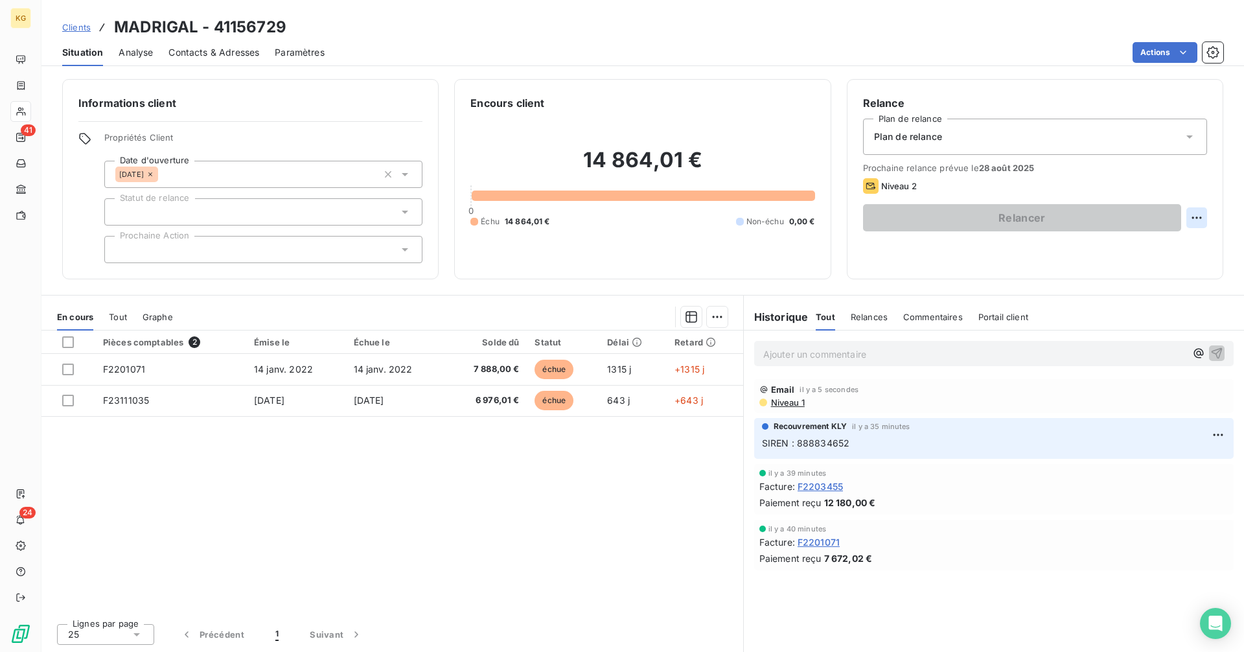
click at [1199, 216] on html "KG 41 24 Clients MADRIGAL - 41156729 Situation Analyse Contacts & Adresses Para…" at bounding box center [622, 326] width 1244 height 652
click at [1163, 242] on div "Replanifier cette action" at bounding box center [1144, 246] width 116 height 21
select select "7"
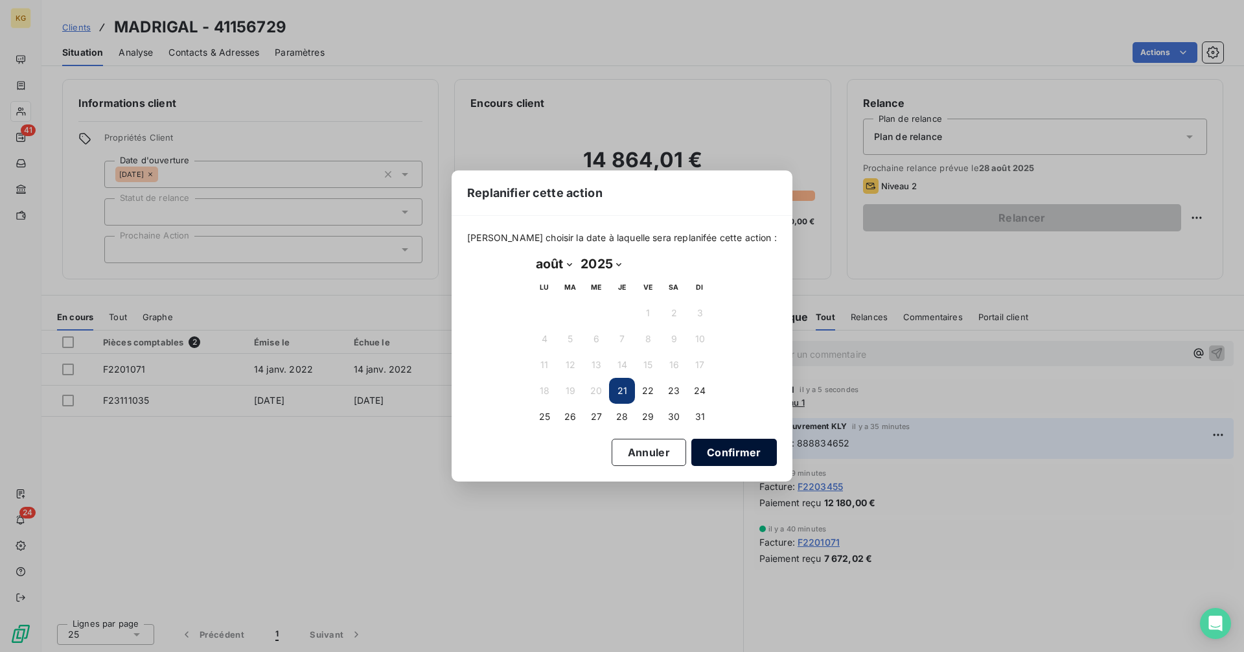
click at [703, 448] on button "Confirmer" at bounding box center [735, 452] width 86 height 27
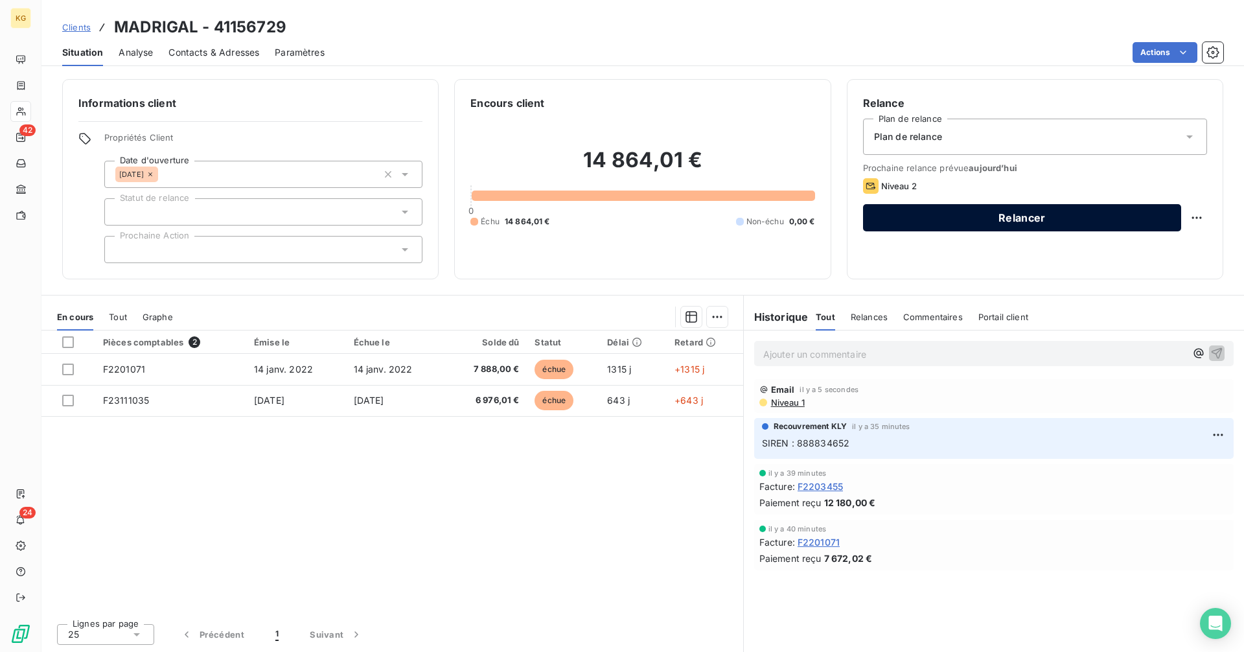
click at [916, 215] on button "Relancer" at bounding box center [1022, 217] width 318 height 27
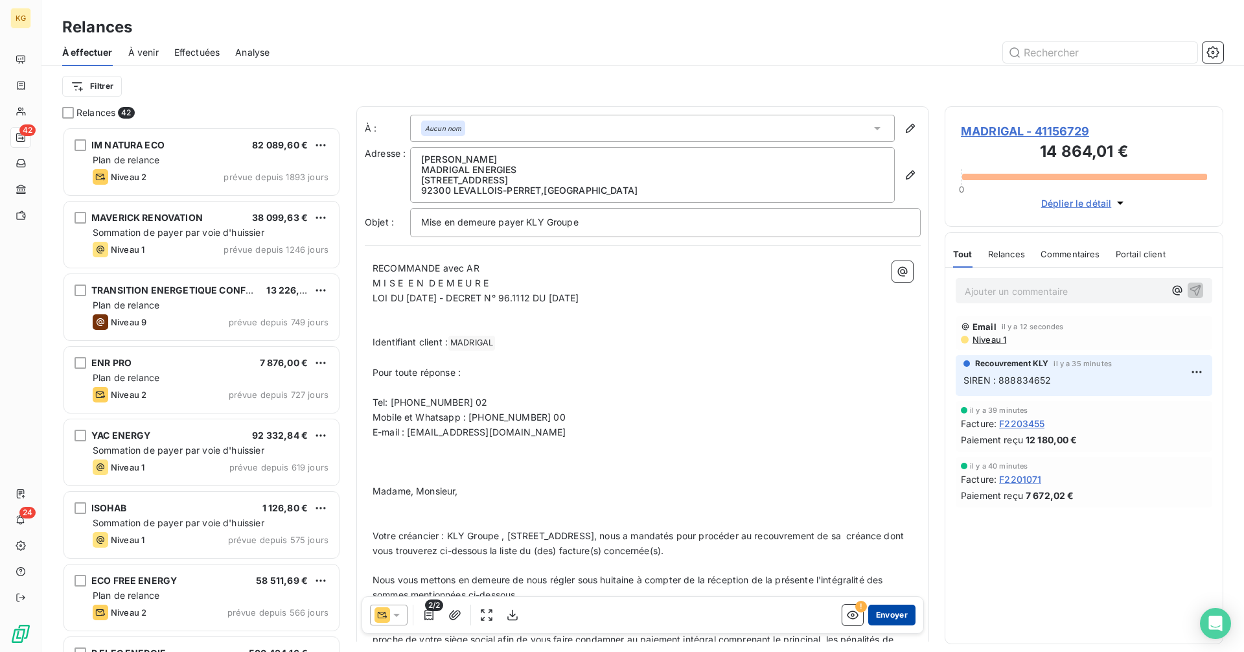
click at [888, 616] on button "Envoyer" at bounding box center [891, 615] width 47 height 21
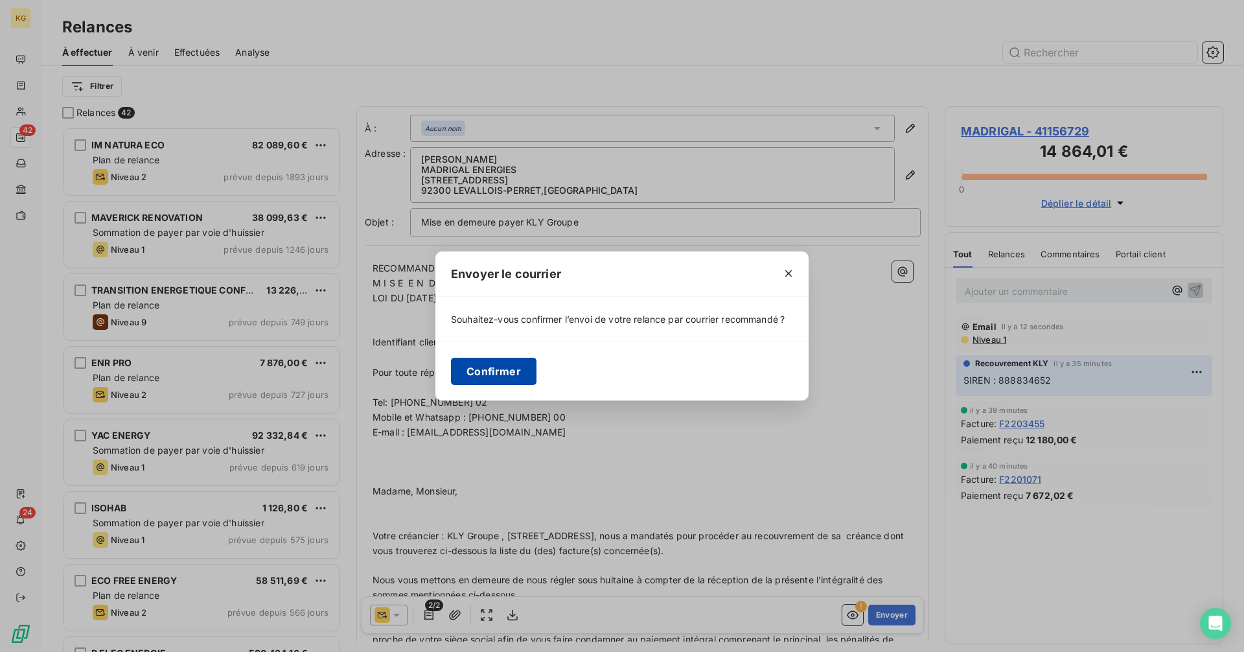
click at [491, 375] on button "Confirmer" at bounding box center [494, 371] width 86 height 27
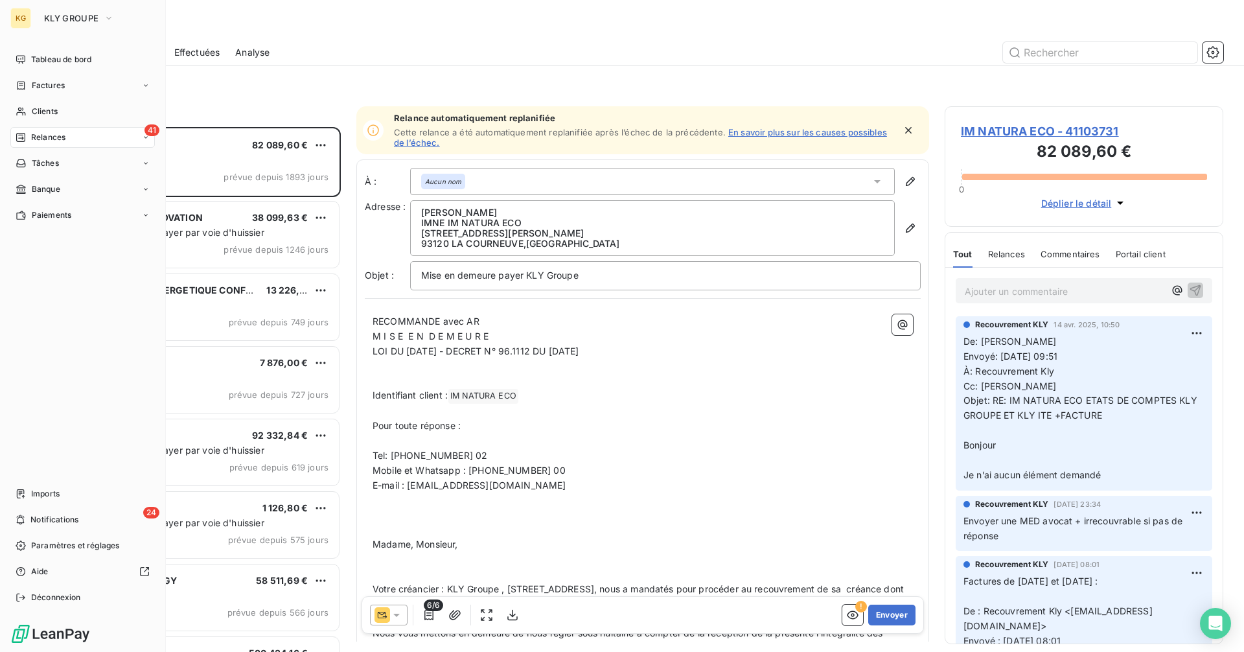
click at [37, 114] on span "Clients" at bounding box center [45, 112] width 26 height 12
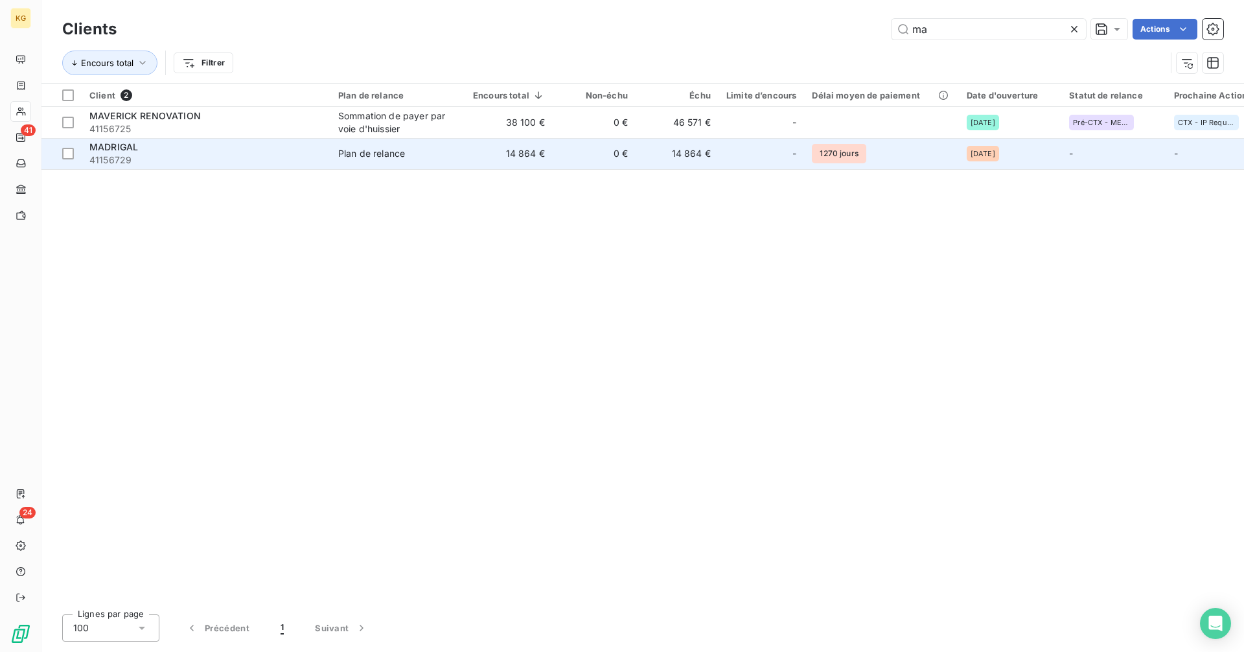
click at [413, 158] on span "Plan de relance" at bounding box center [397, 153] width 119 height 13
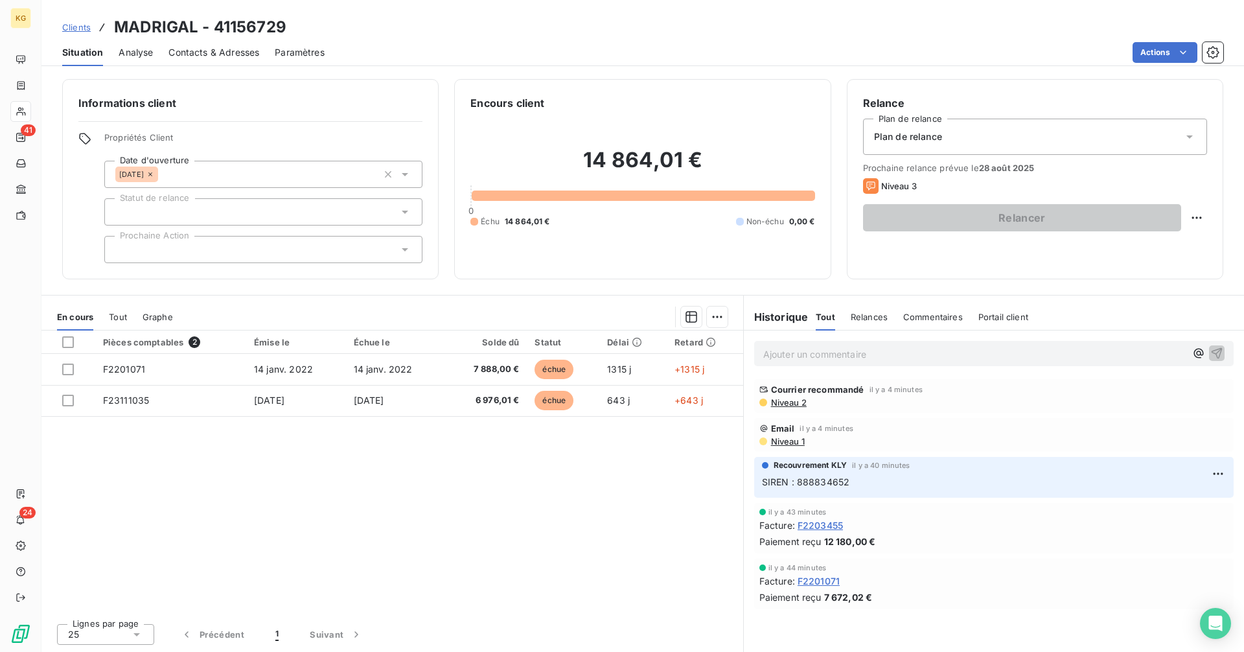
click at [966, 362] on div "Ajouter un commentaire ﻿" at bounding box center [994, 353] width 480 height 25
click at [961, 356] on p "Ajouter un commentaire ﻿" at bounding box center [974, 354] width 423 height 16
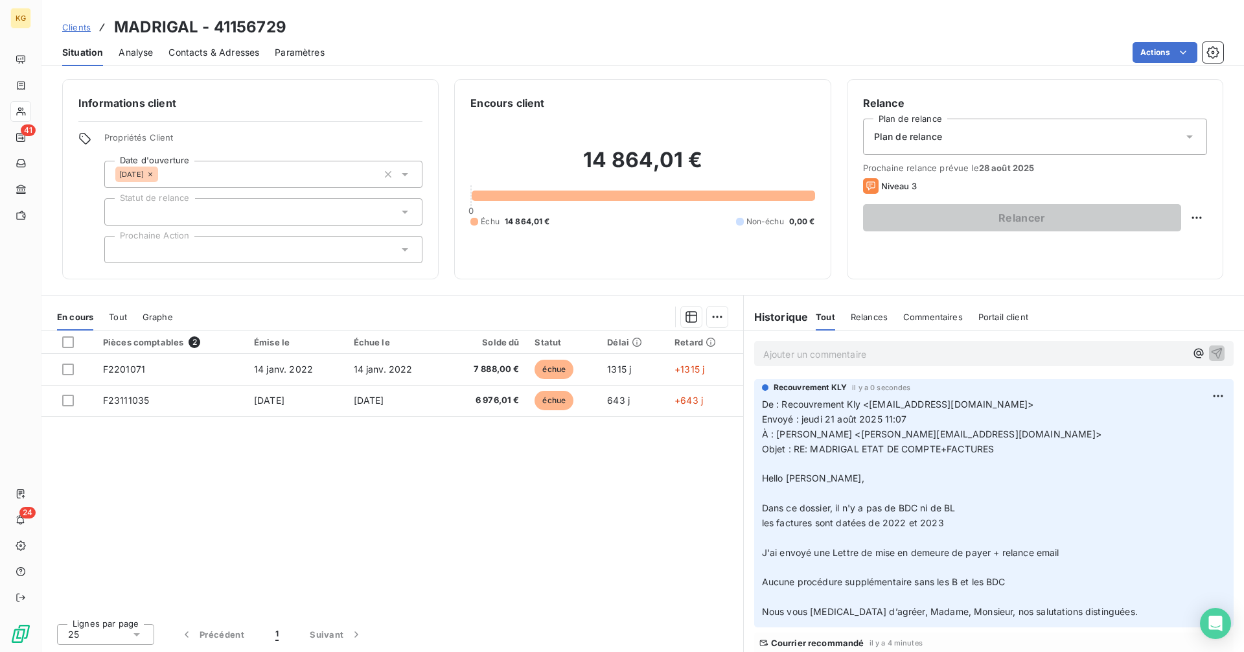
click at [297, 220] on div at bounding box center [263, 211] width 318 height 27
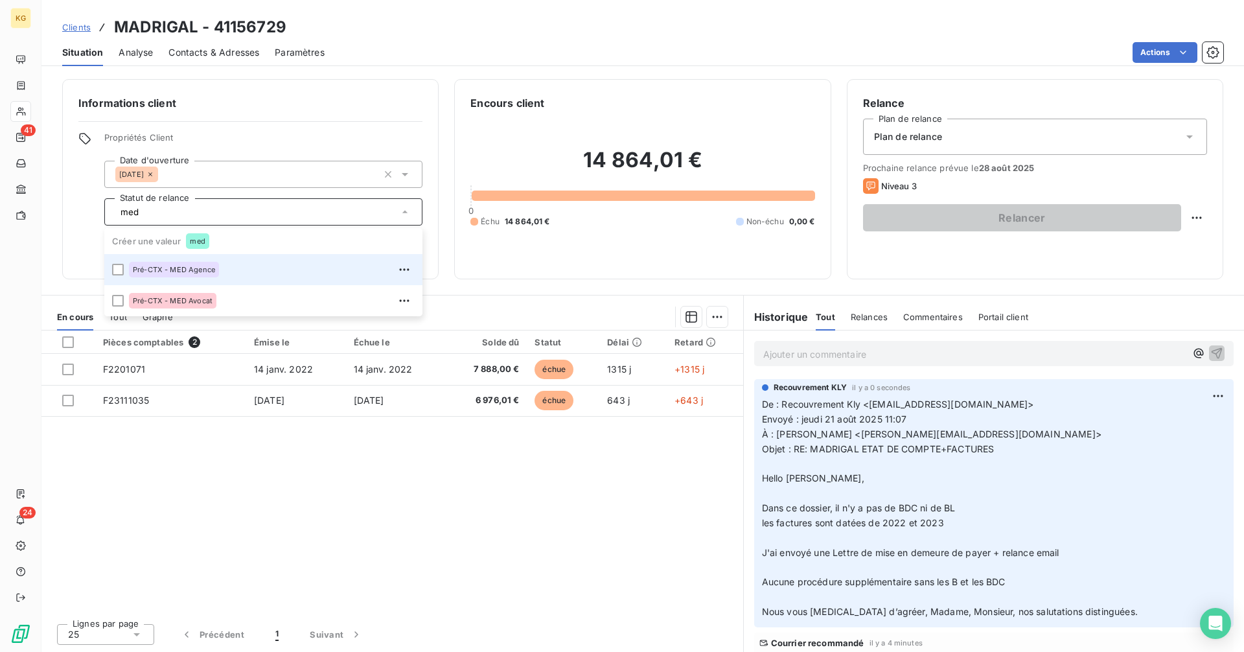
click at [267, 270] on div "Pré-CTX - MED Agence" at bounding box center [272, 269] width 286 height 21
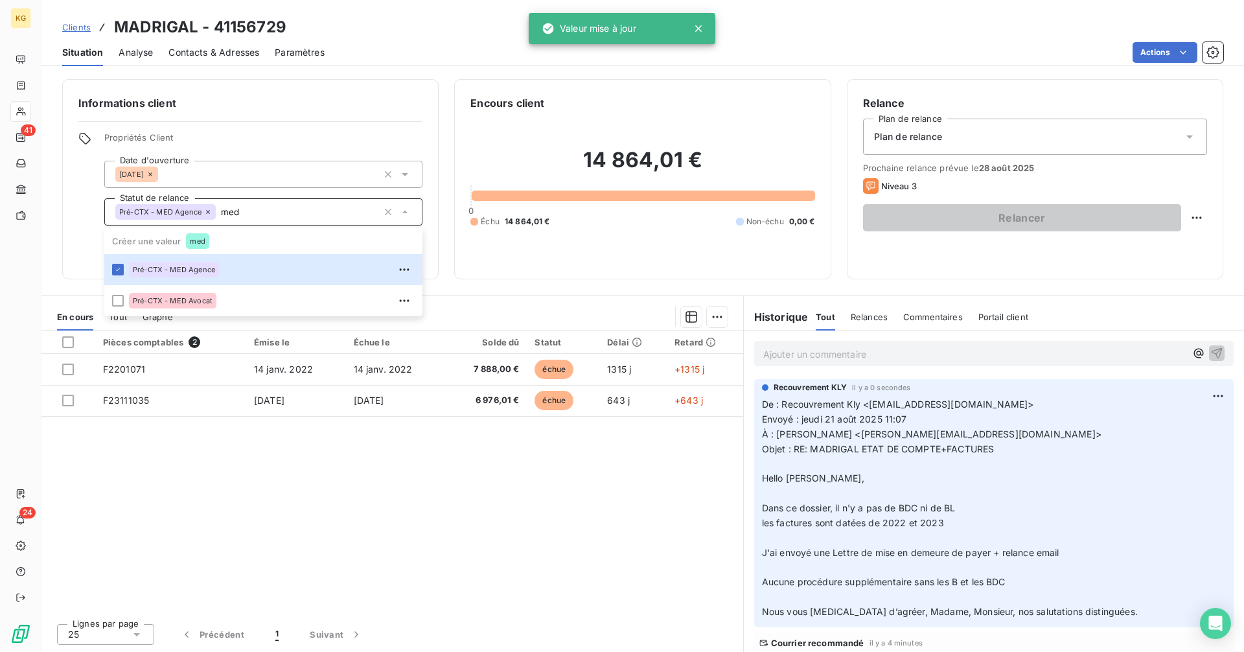
type input "med"
click at [439, 154] on div "Informations client Propriétés Client Date d'ouverture [DATE] Statut de relance…" at bounding box center [642, 179] width 1203 height 200
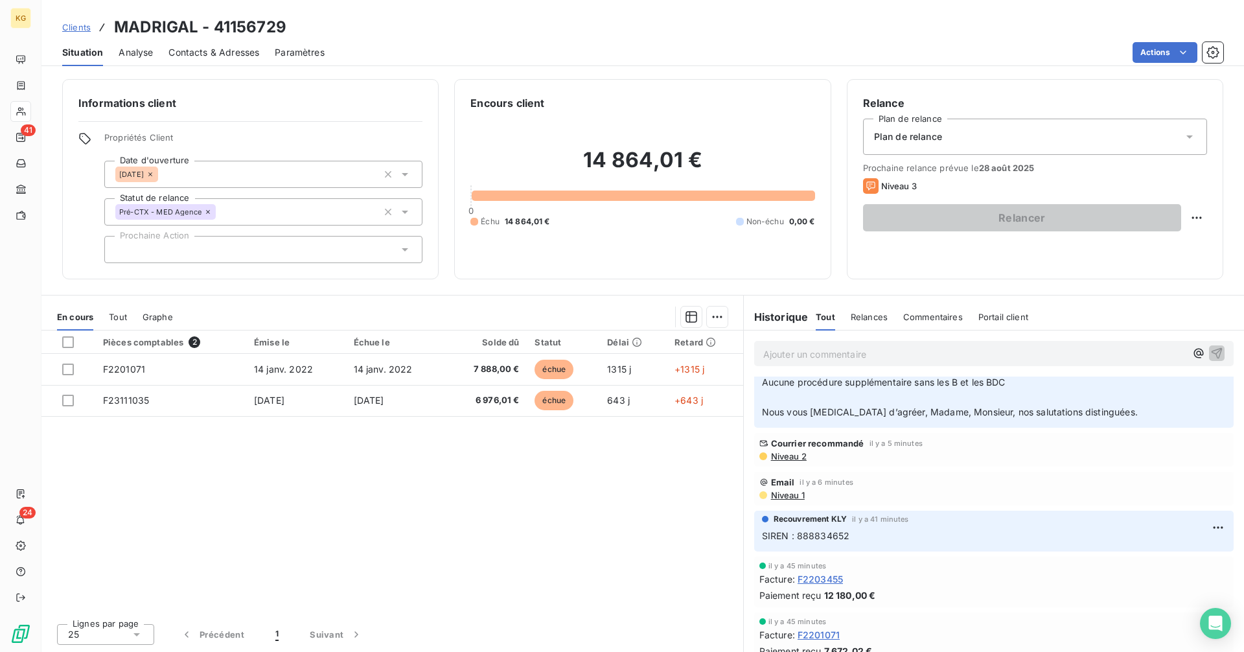
scroll to position [213, 0]
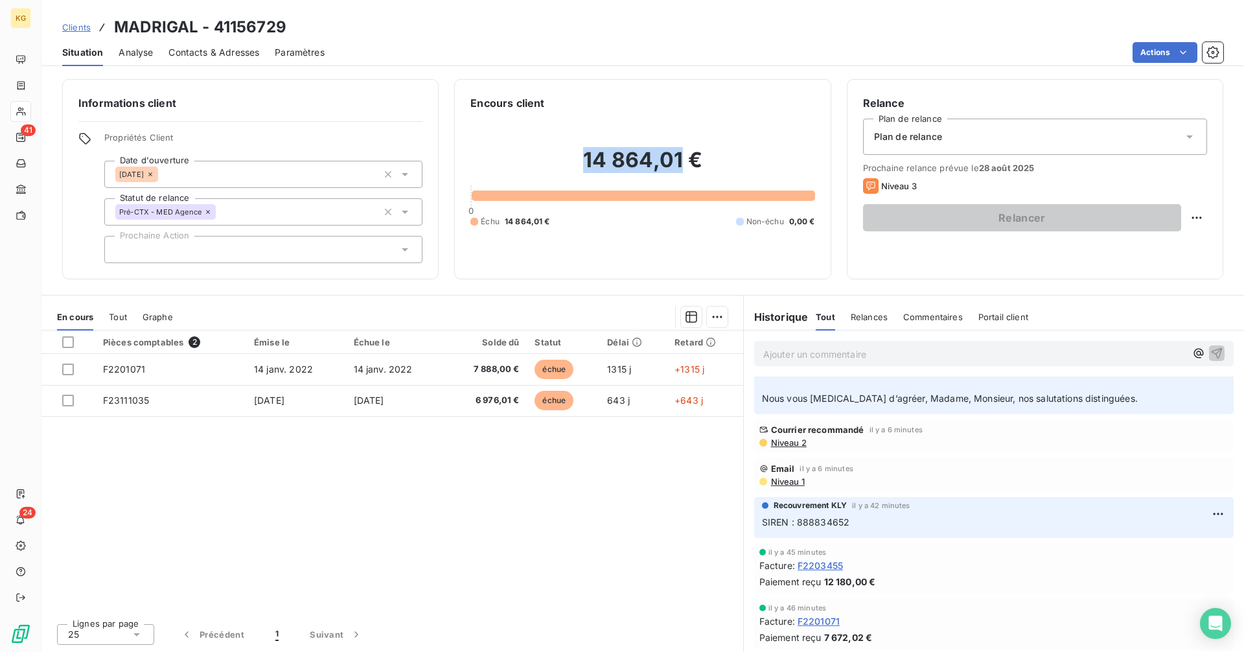
drag, startPoint x: 587, startPoint y: 163, endPoint x: 681, endPoint y: 159, distance: 94.7
click at [681, 159] on h2 "14 864,01 €" at bounding box center [643, 166] width 344 height 39
click at [682, 159] on h2 "14 864,01 €" at bounding box center [643, 166] width 344 height 39
copy h2 "14 864,01"
